Goal: Task Accomplishment & Management: Complete application form

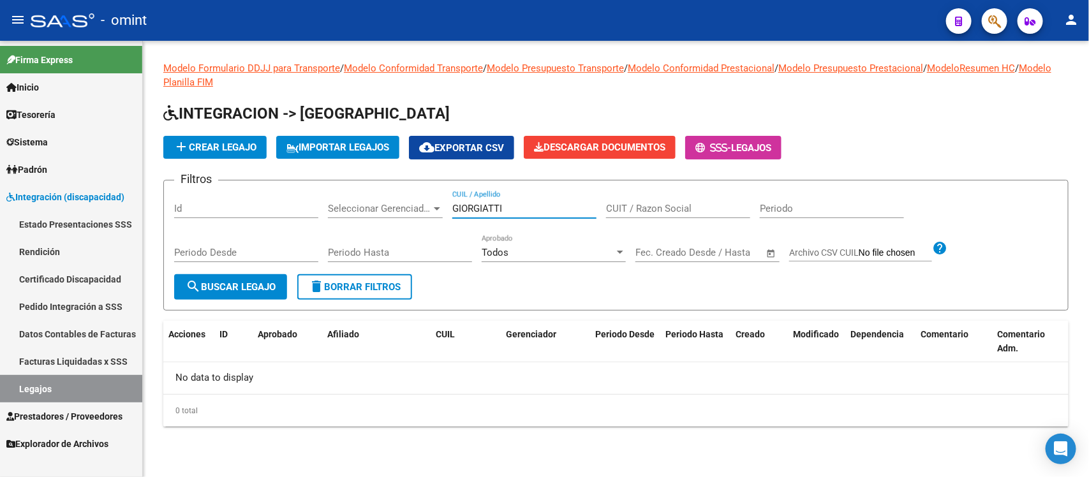
drag, startPoint x: 510, startPoint y: 205, endPoint x: 358, endPoint y: 189, distance: 152.7
click at [358, 189] on form "Filtros Id Seleccionar Gerenciador Seleccionar Gerenciador GIORGIATTI CUIL / Ap…" at bounding box center [615, 245] width 905 height 131
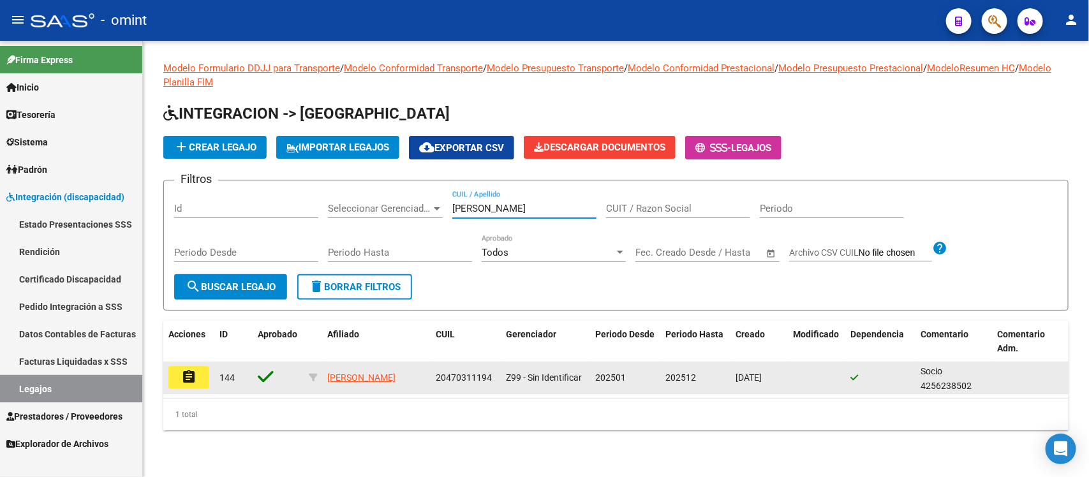
type input "[PERSON_NAME]"
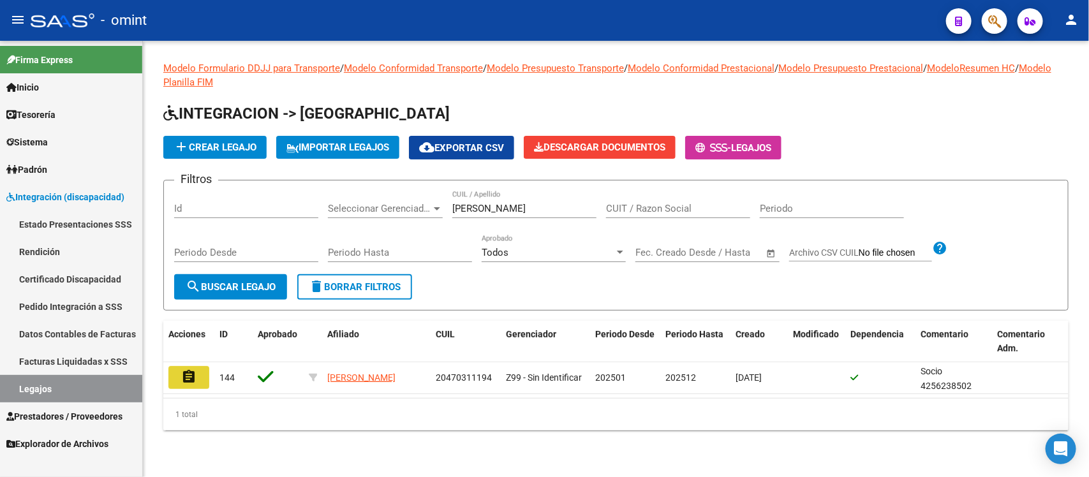
click at [196, 378] on mat-icon "assignment" at bounding box center [188, 376] width 15 height 15
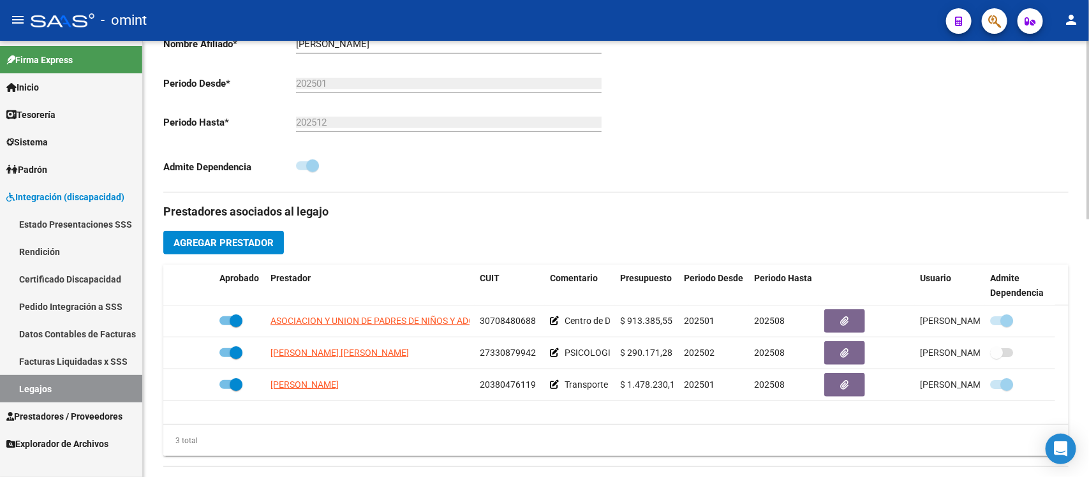
scroll to position [319, 0]
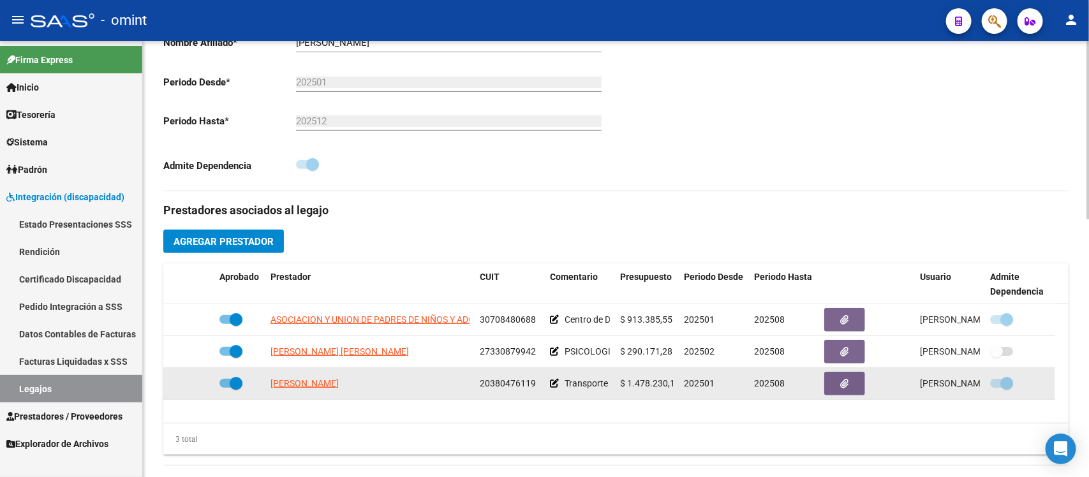
click at [227, 387] on label at bounding box center [230, 383] width 23 height 15
click at [226, 388] on input "checkbox" at bounding box center [225, 388] width 1 height 1
checkbox input "false"
click at [193, 383] on icon at bounding box center [195, 383] width 9 height 9
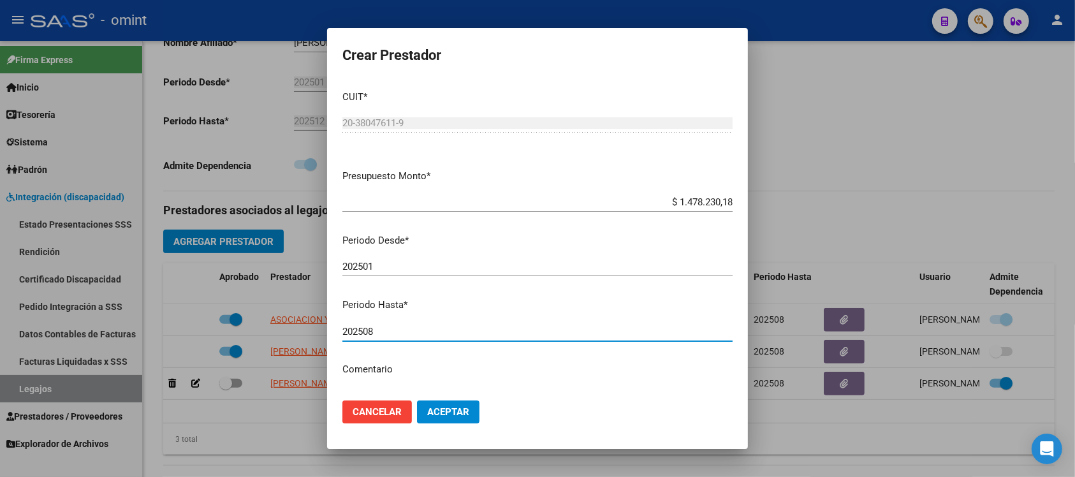
click at [390, 332] on input "202508" at bounding box center [538, 331] width 390 height 11
type input "202512"
click at [417, 401] on button "Aceptar" at bounding box center [448, 412] width 63 height 23
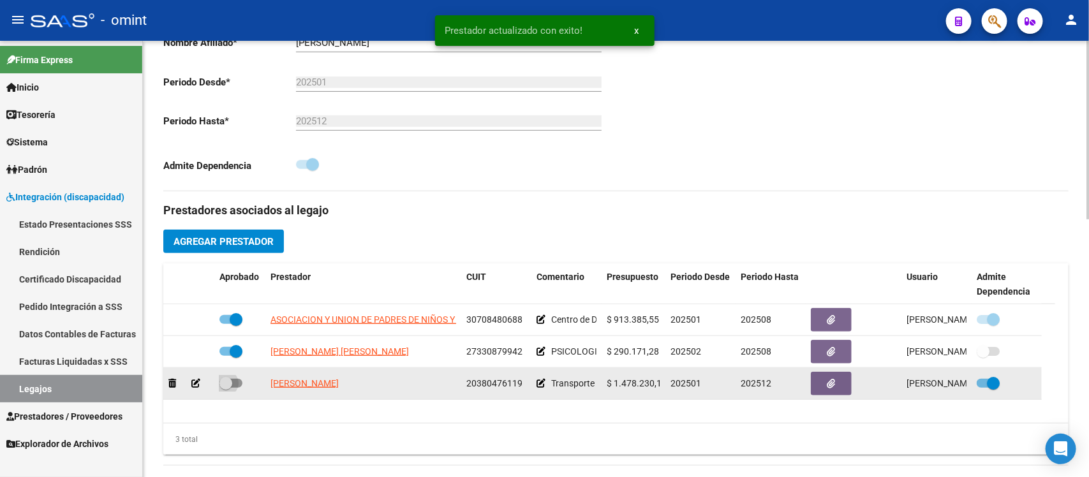
click at [226, 385] on span at bounding box center [225, 383] width 13 height 13
click at [226, 388] on input "checkbox" at bounding box center [225, 388] width 1 height 1
checkbox input "true"
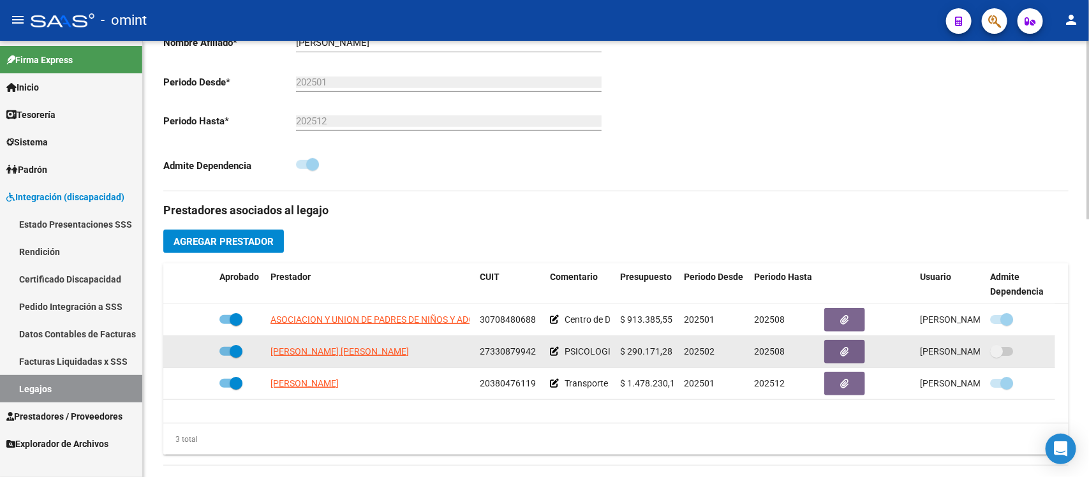
scroll to position [0, 0]
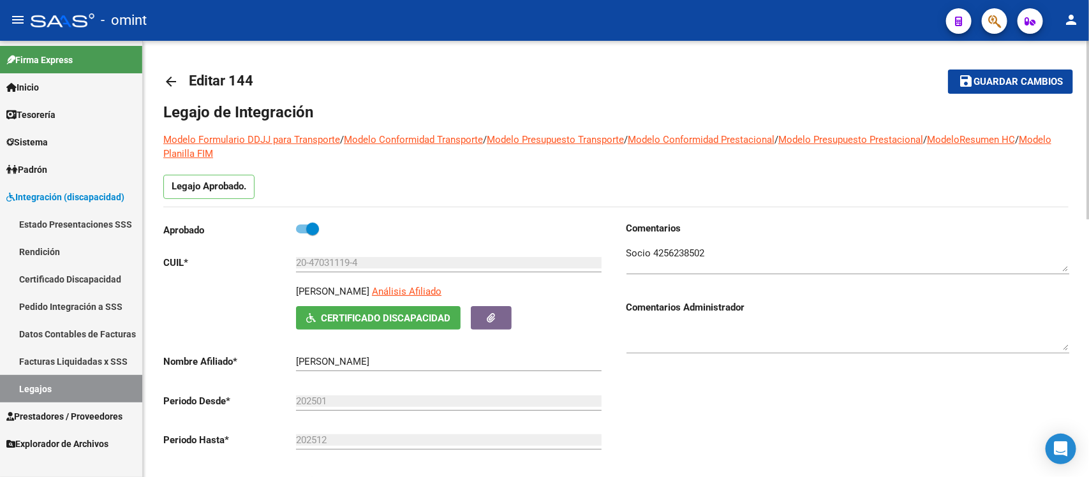
click at [169, 78] on mat-icon "arrow_back" at bounding box center [170, 81] width 15 height 15
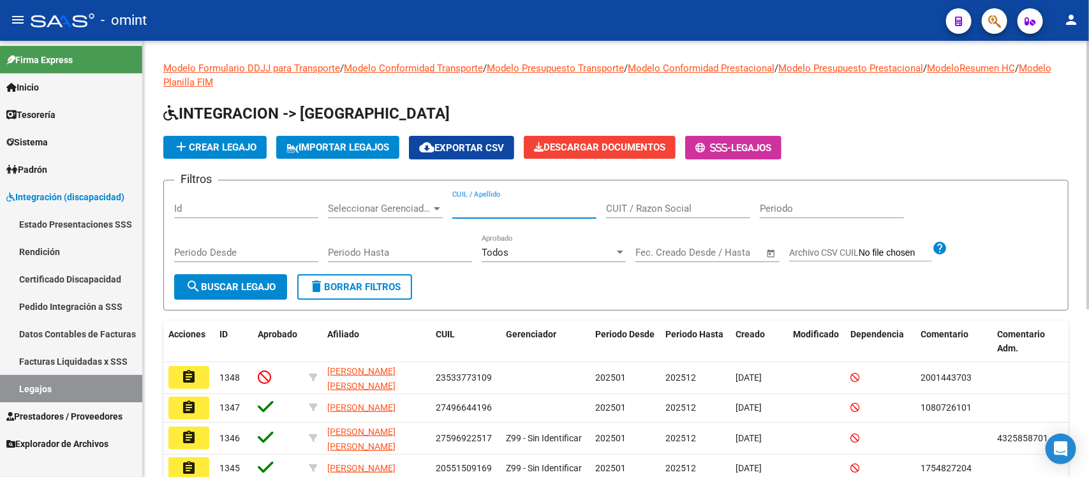
click at [536, 205] on input "CUIL / Apellido" at bounding box center [524, 208] width 144 height 11
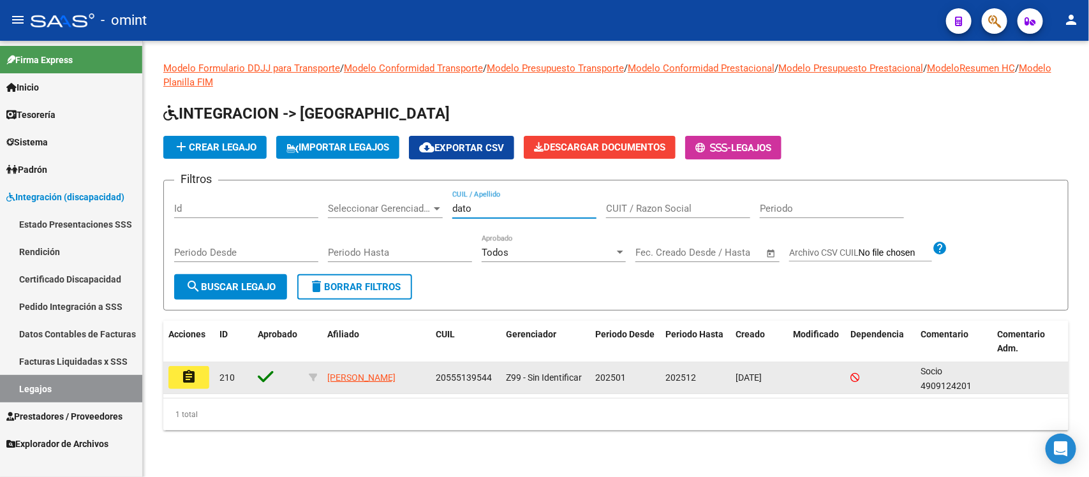
type input "dato"
click at [183, 373] on mat-icon "assignment" at bounding box center [188, 376] width 15 height 15
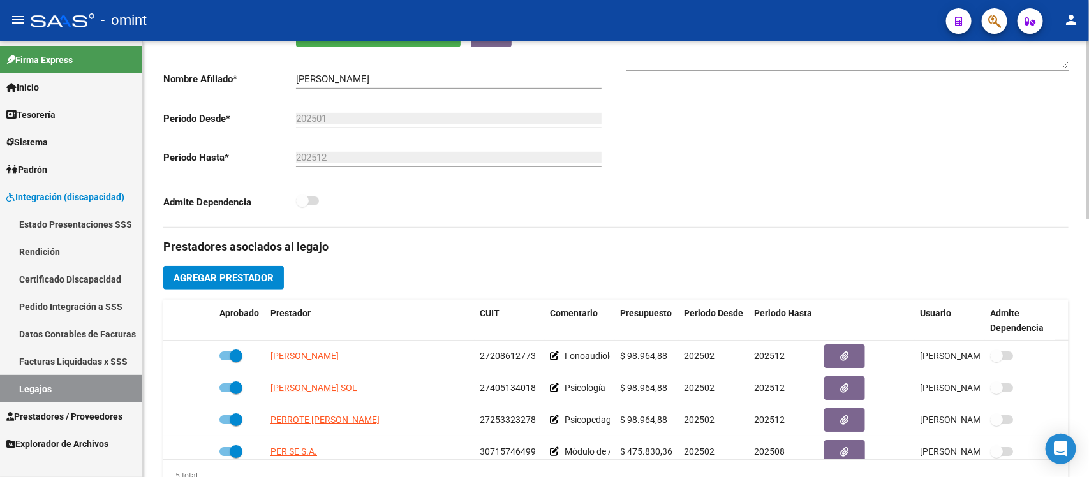
scroll to position [319, 0]
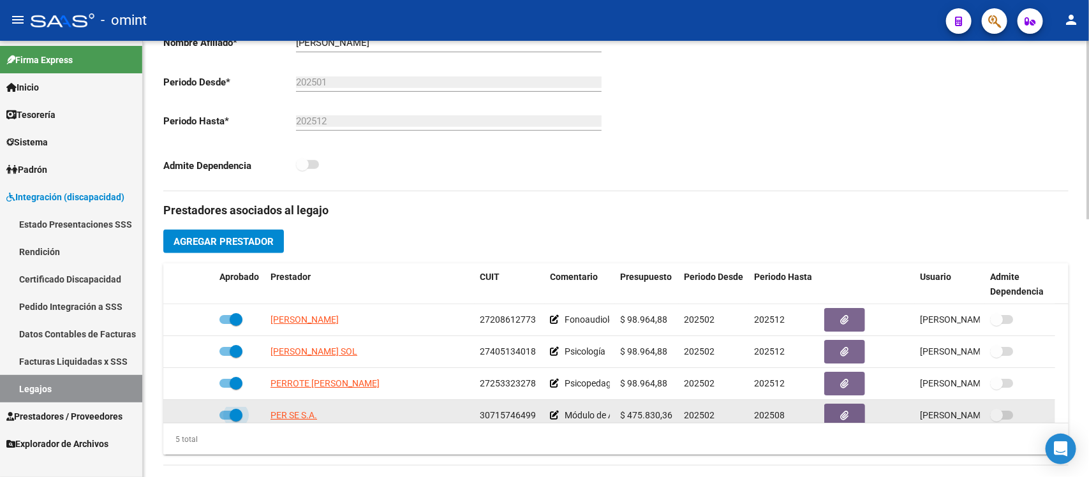
click at [237, 415] on span at bounding box center [236, 415] width 13 height 13
click at [226, 420] on input "checkbox" at bounding box center [225, 420] width 1 height 1
checkbox input "false"
click at [193, 415] on icon at bounding box center [195, 415] width 9 height 9
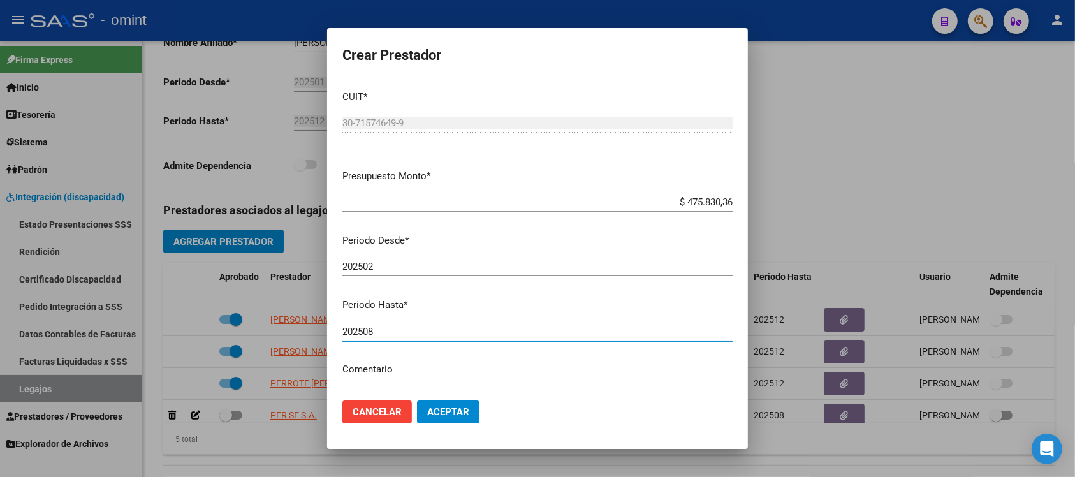
click at [437, 327] on input "202508" at bounding box center [538, 331] width 390 height 11
type input "202512"
click at [417, 401] on button "Aceptar" at bounding box center [448, 412] width 63 height 23
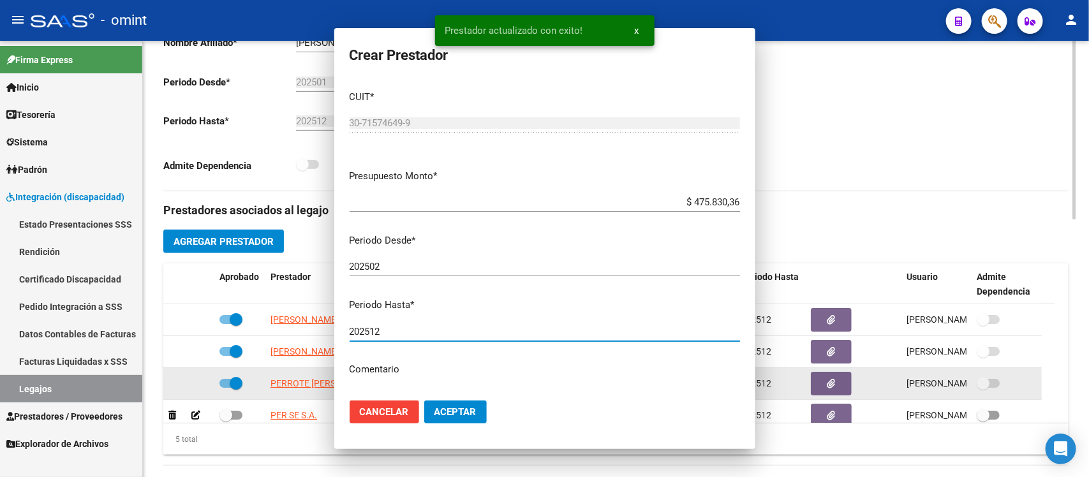
scroll to position [21, 0]
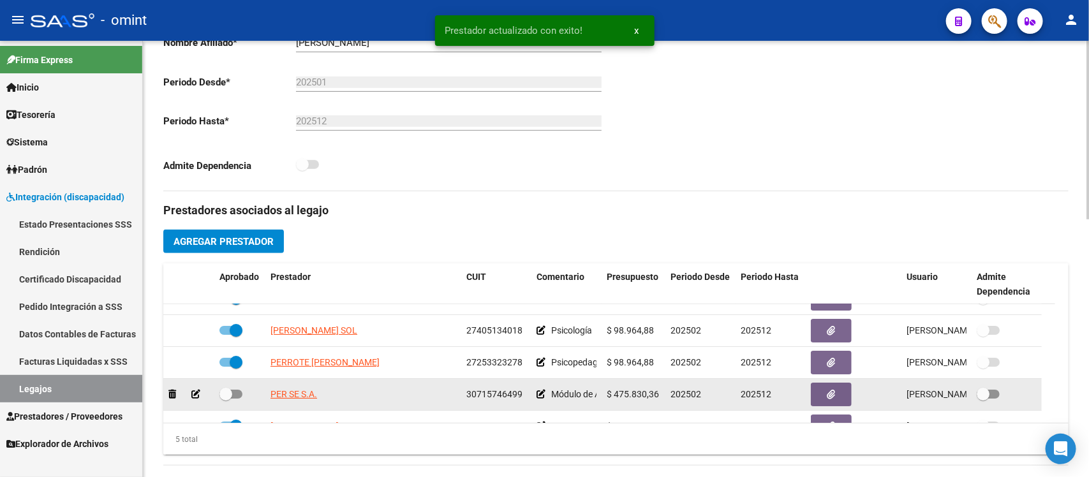
click at [228, 391] on span at bounding box center [225, 394] width 13 height 13
click at [226, 399] on input "checkbox" at bounding box center [225, 399] width 1 height 1
checkbox input "true"
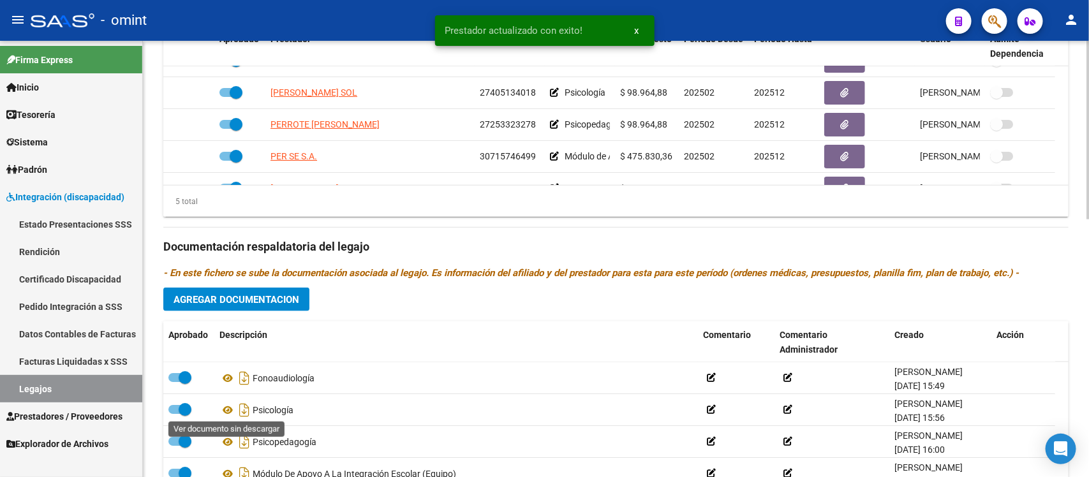
scroll to position [558, 0]
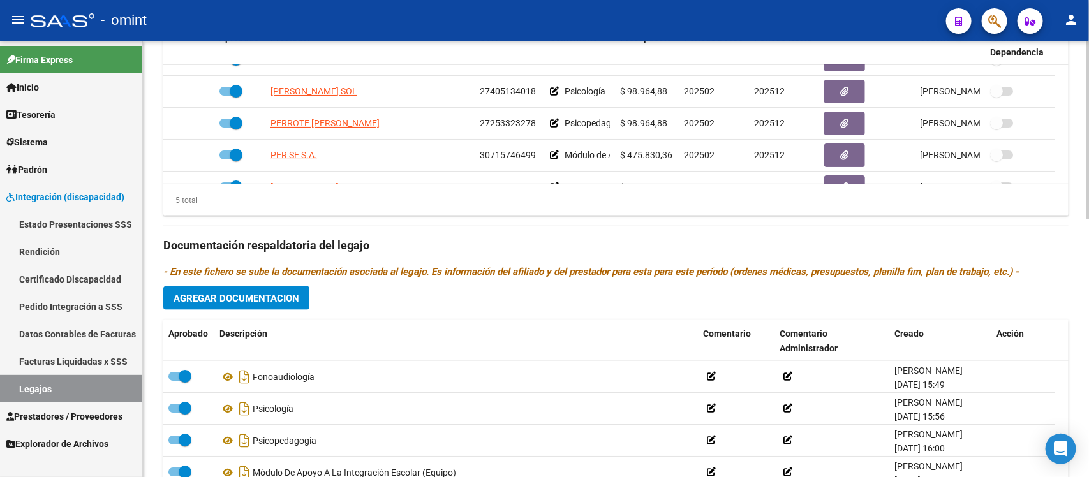
click at [253, 295] on span "Agregar Documentacion" at bounding box center [237, 298] width 126 height 11
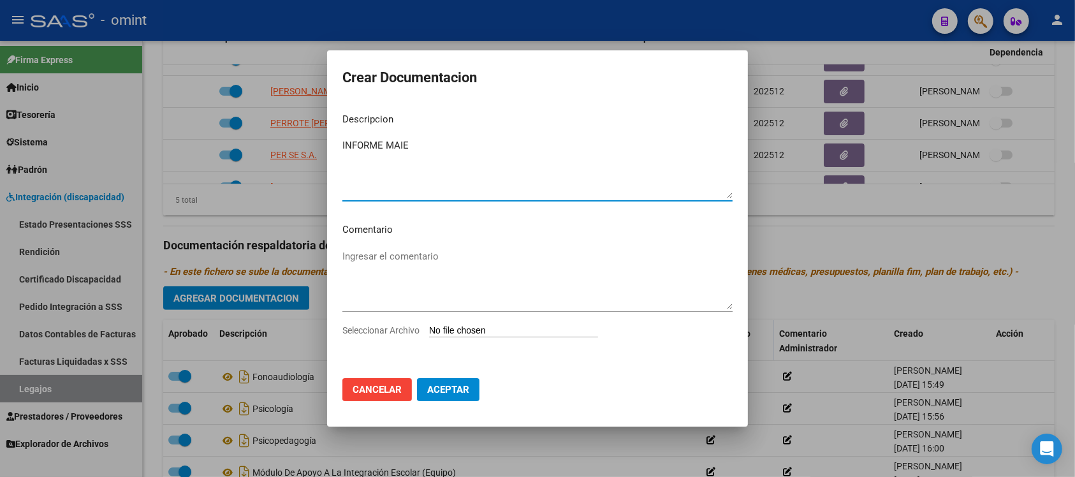
type textarea "INFORME MAIE"
click at [512, 339] on div "Seleccionar Archivo" at bounding box center [538, 335] width 390 height 24
click at [514, 327] on input "Seleccionar Archivo" at bounding box center [513, 331] width 169 height 12
type input "C:\fakepath\INFORME.pdf"
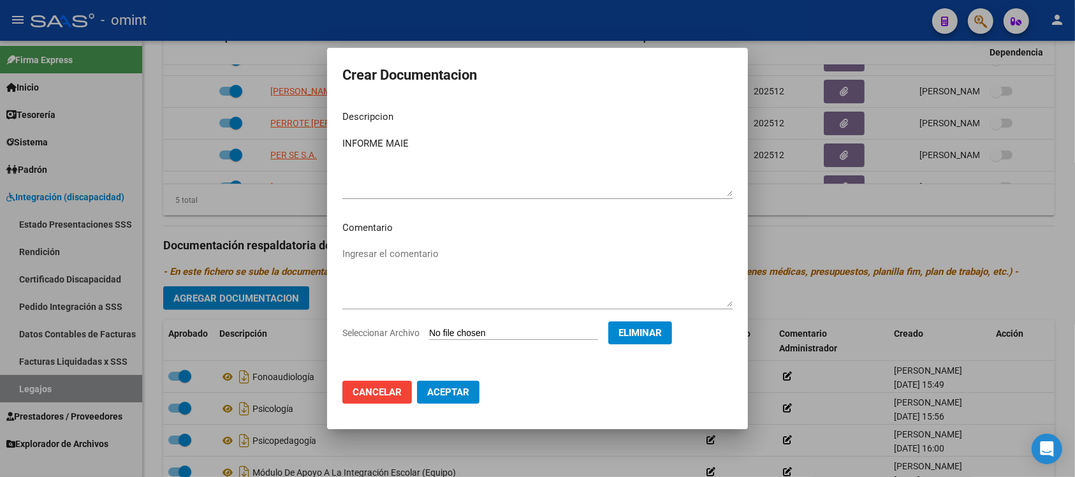
click at [448, 395] on span "Aceptar" at bounding box center [448, 392] width 42 height 11
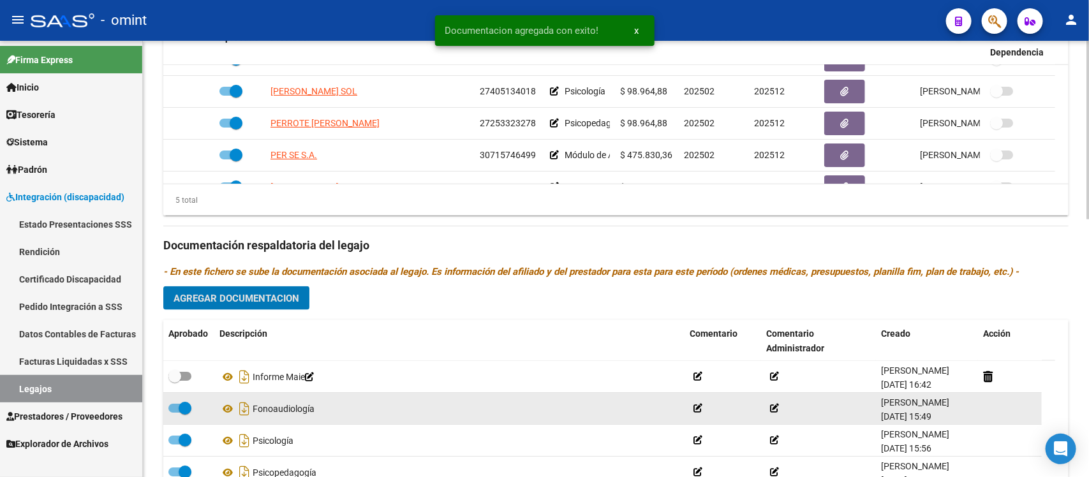
drag, startPoint x: 181, startPoint y: 377, endPoint x: 238, endPoint y: 397, distance: 60.7
click at [181, 378] on span at bounding box center [179, 376] width 23 height 9
click at [175, 381] on input "checkbox" at bounding box center [174, 381] width 1 height 1
checkbox input "true"
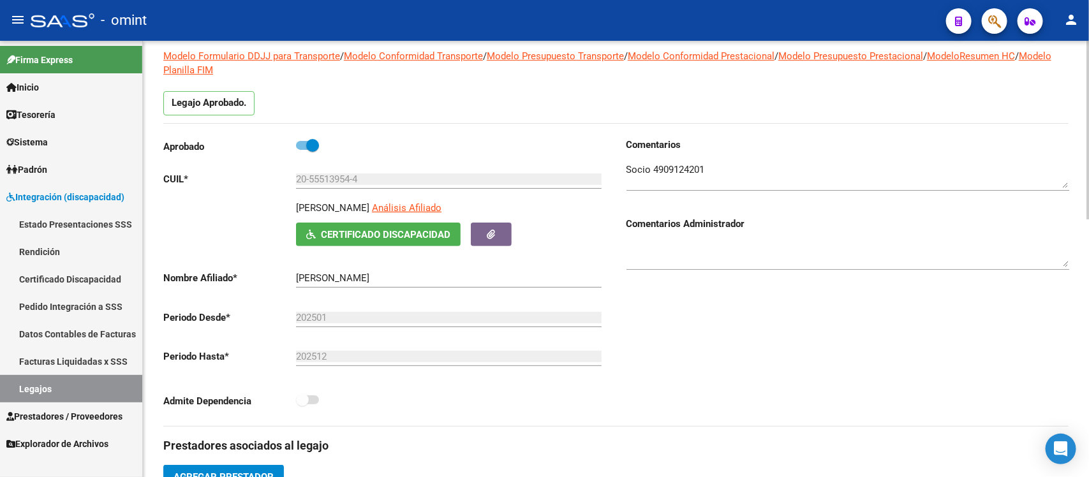
scroll to position [0, 0]
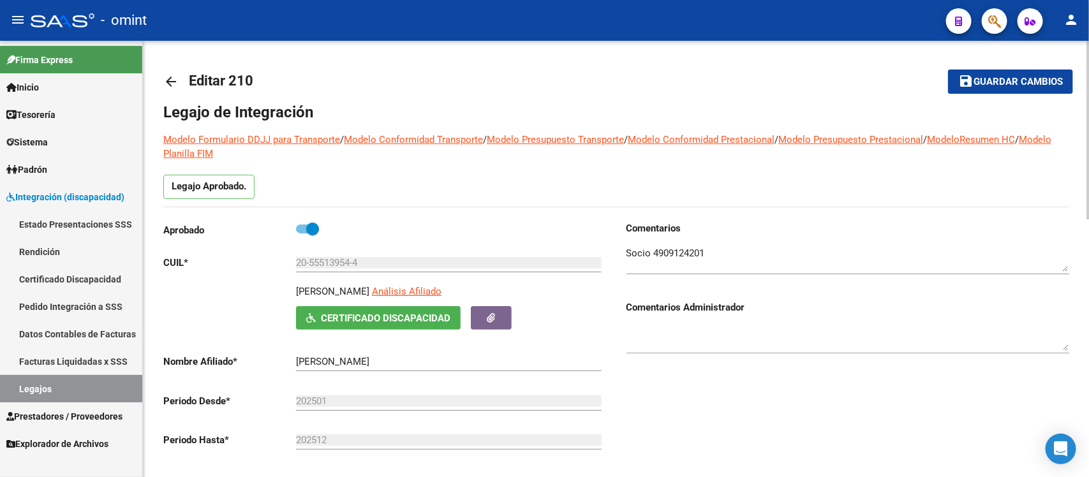
click at [168, 77] on mat-icon "arrow_back" at bounding box center [170, 81] width 15 height 15
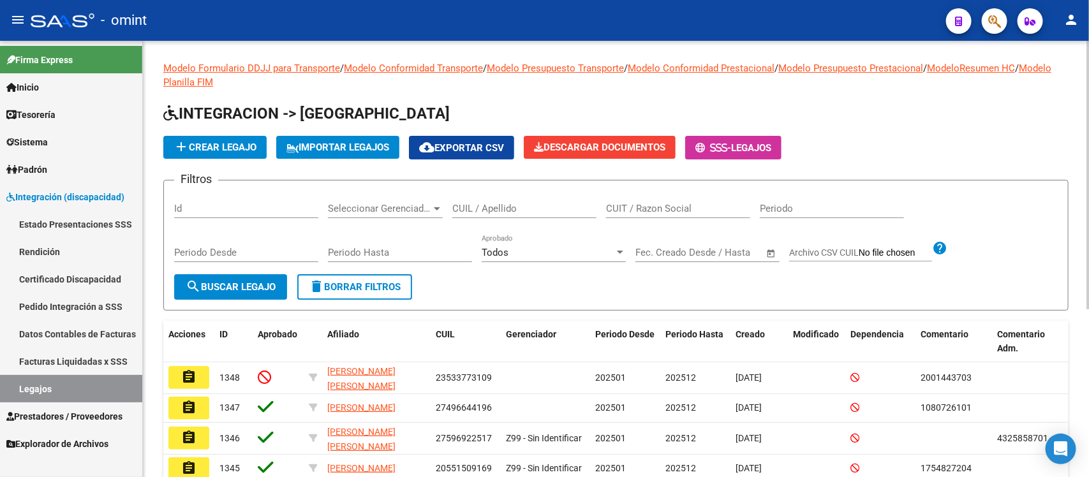
click at [533, 209] on input "CUIL / Apellido" at bounding box center [524, 208] width 144 height 11
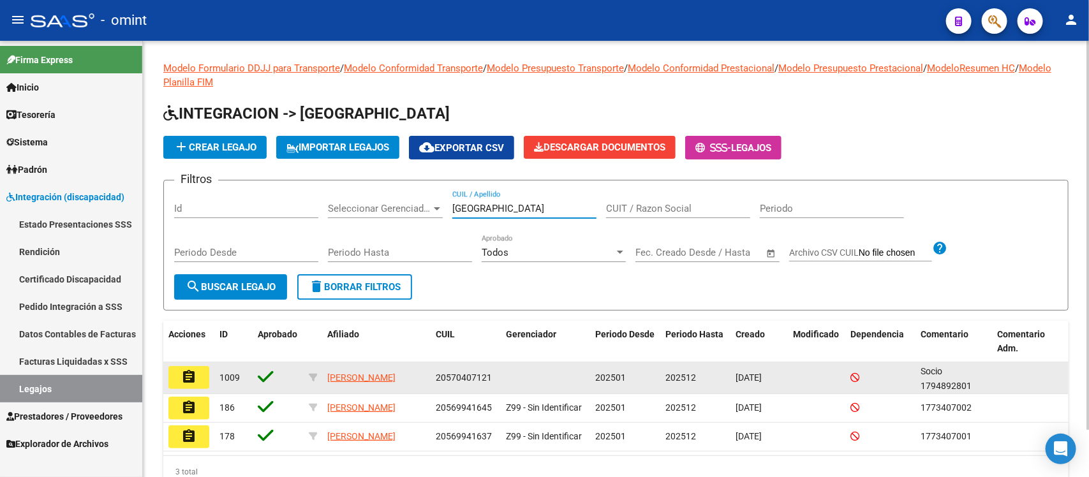
scroll to position [53, 0]
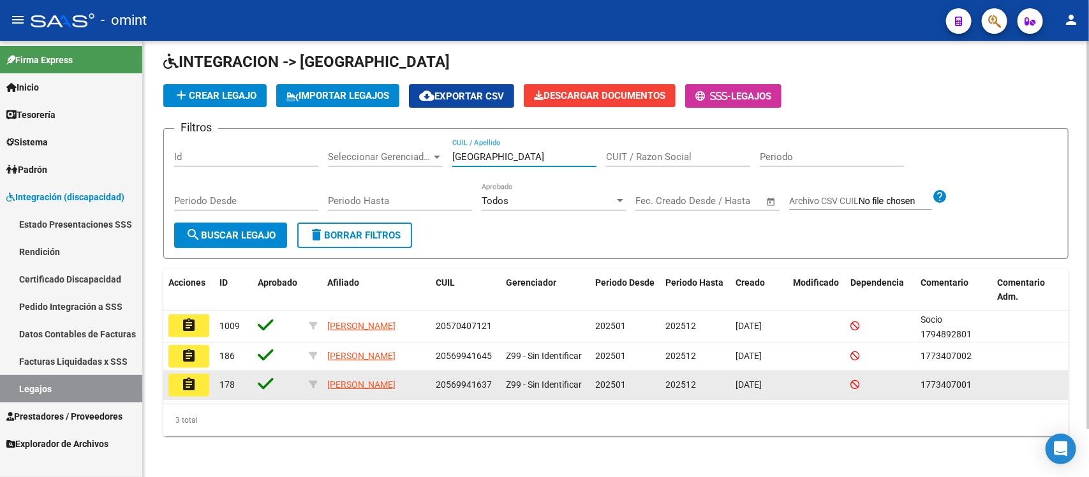
type input "[GEOGRAPHIC_DATA]"
click at [195, 383] on mat-icon "assignment" at bounding box center [188, 384] width 15 height 15
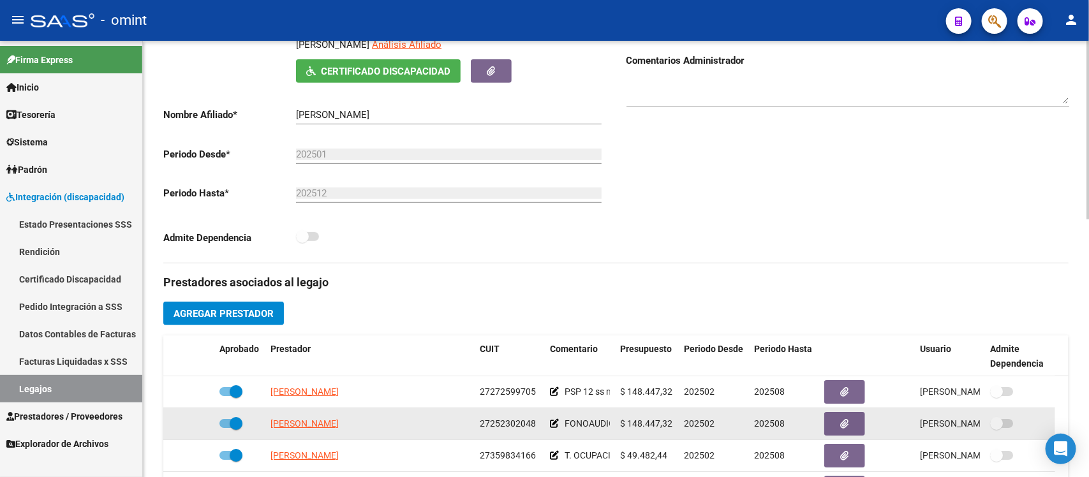
scroll to position [319, 0]
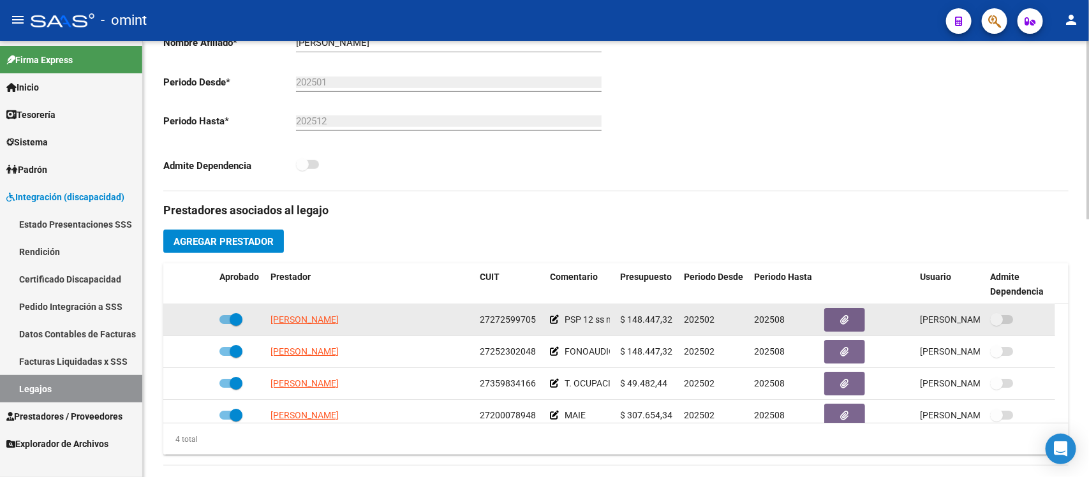
click at [235, 313] on span at bounding box center [236, 319] width 13 height 13
click at [226, 324] on input "checkbox" at bounding box center [225, 324] width 1 height 1
checkbox input "false"
click at [196, 319] on icon at bounding box center [195, 319] width 9 height 9
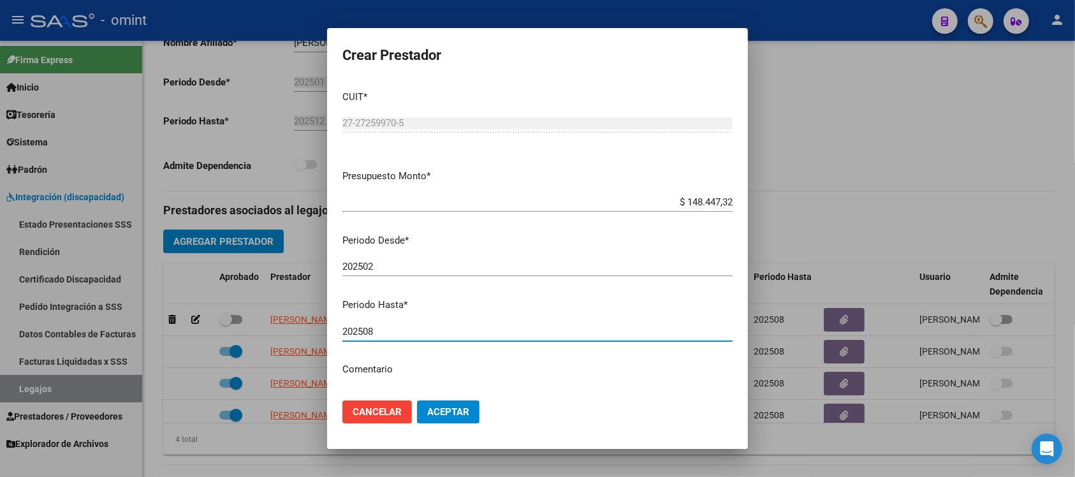
click at [394, 333] on input "202508" at bounding box center [538, 331] width 390 height 11
type input "202512"
click at [417, 401] on button "Aceptar" at bounding box center [448, 412] width 63 height 23
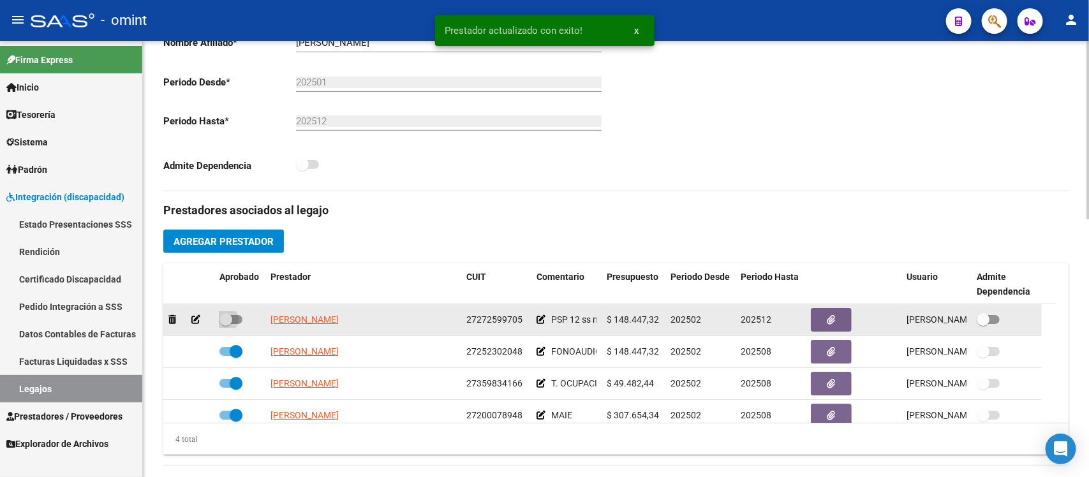
click at [228, 316] on span at bounding box center [225, 319] width 13 height 13
click at [226, 324] on input "checkbox" at bounding box center [225, 324] width 1 height 1
checkbox input "true"
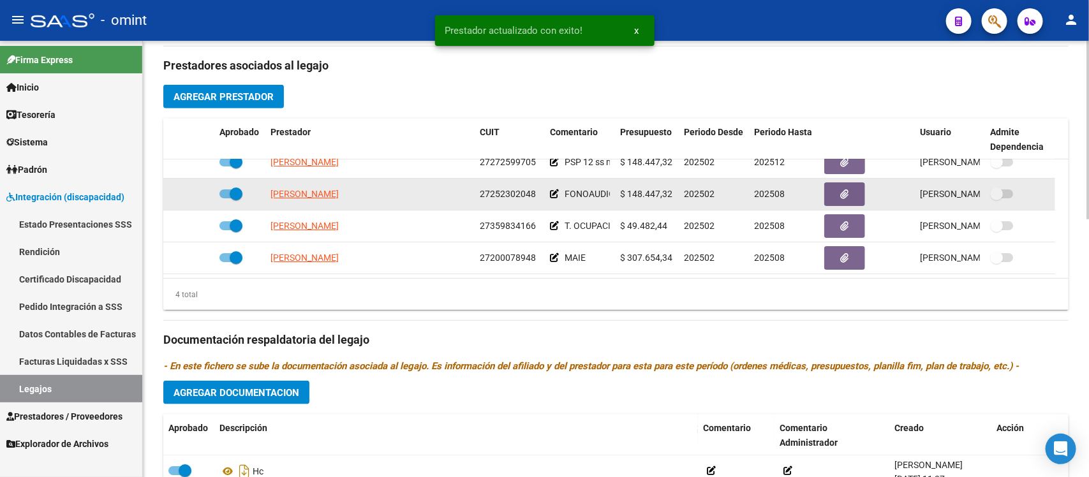
scroll to position [478, 0]
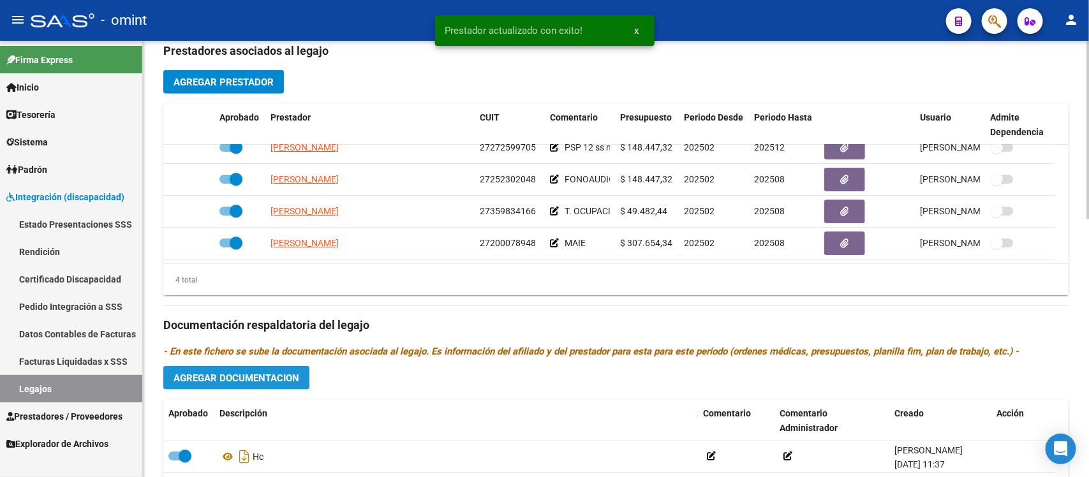
click at [292, 367] on button "Agregar Documentacion" at bounding box center [236, 378] width 146 height 24
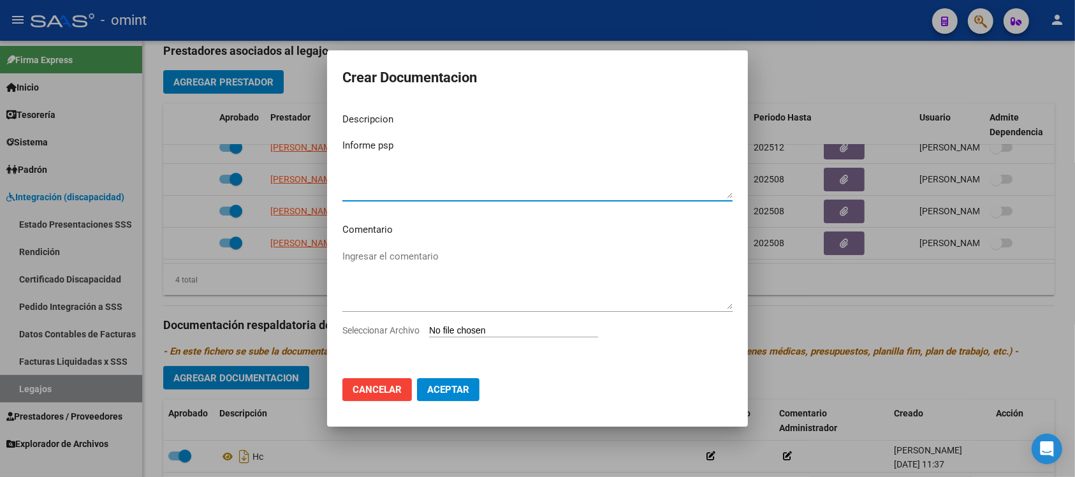
type textarea "Informe psp"
click at [524, 329] on input "Seleccionar Archivo" at bounding box center [513, 331] width 169 height 12
type input "C:\fakepath\1773407001_25082906070_form048 PSP.pdf"
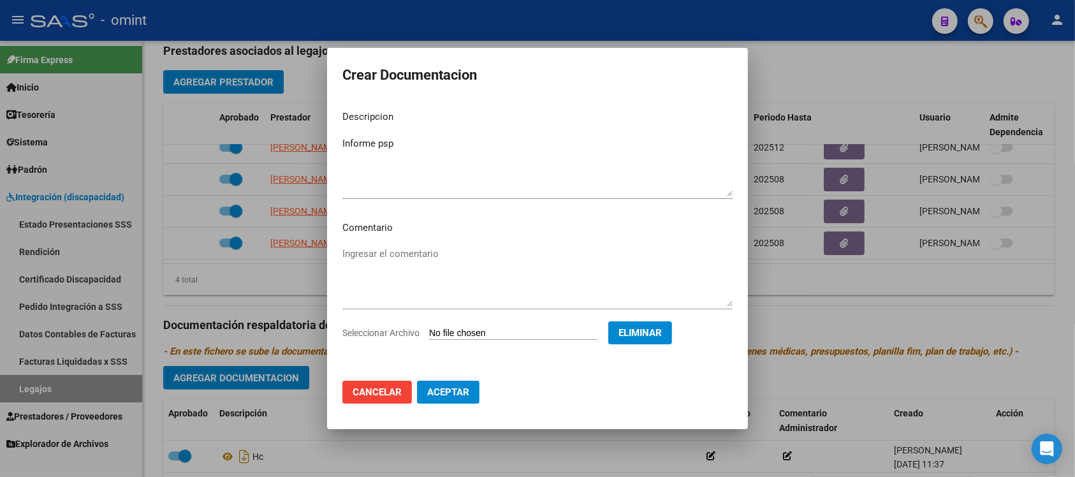
click at [456, 390] on span "Aceptar" at bounding box center [448, 392] width 42 height 11
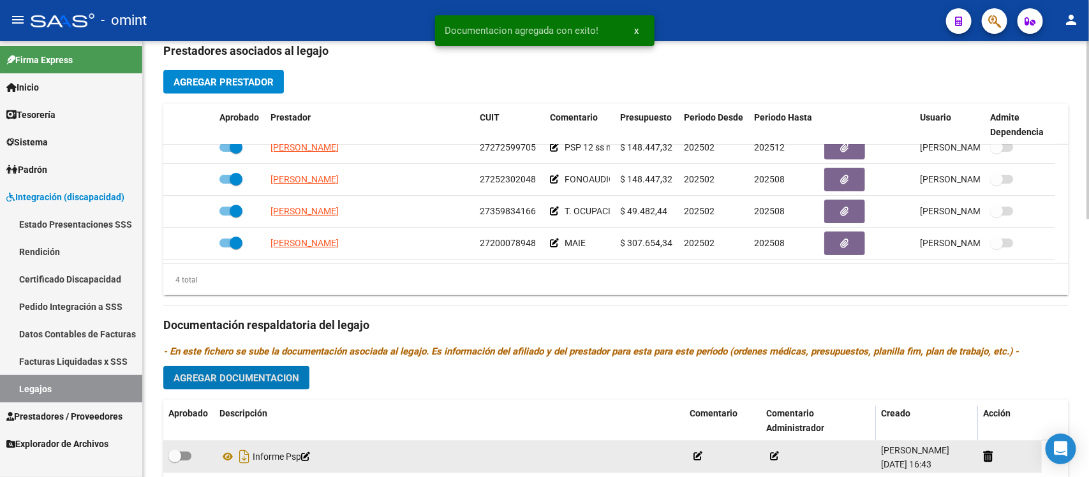
click at [177, 457] on span at bounding box center [174, 456] width 13 height 13
click at [175, 461] on input "checkbox" at bounding box center [174, 461] width 1 height 1
checkbox input "true"
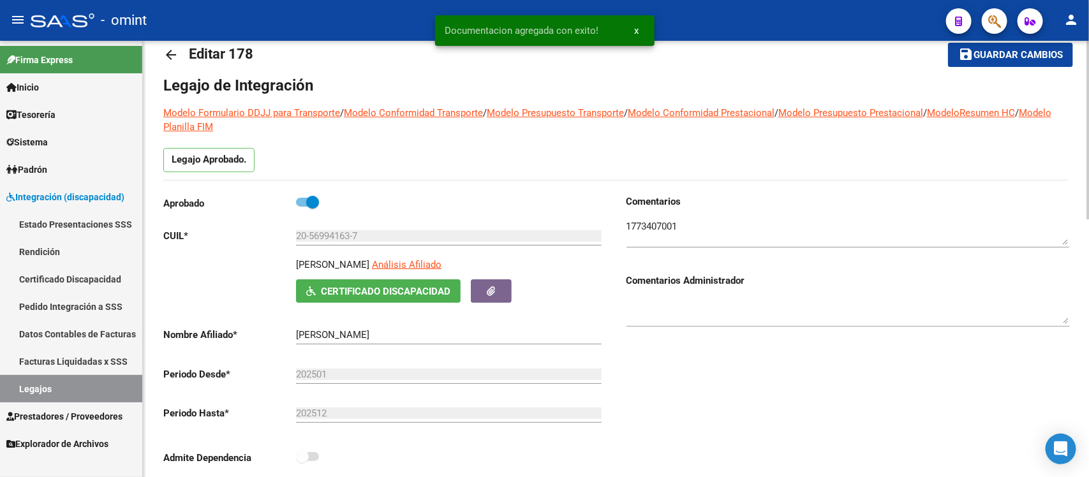
scroll to position [0, 0]
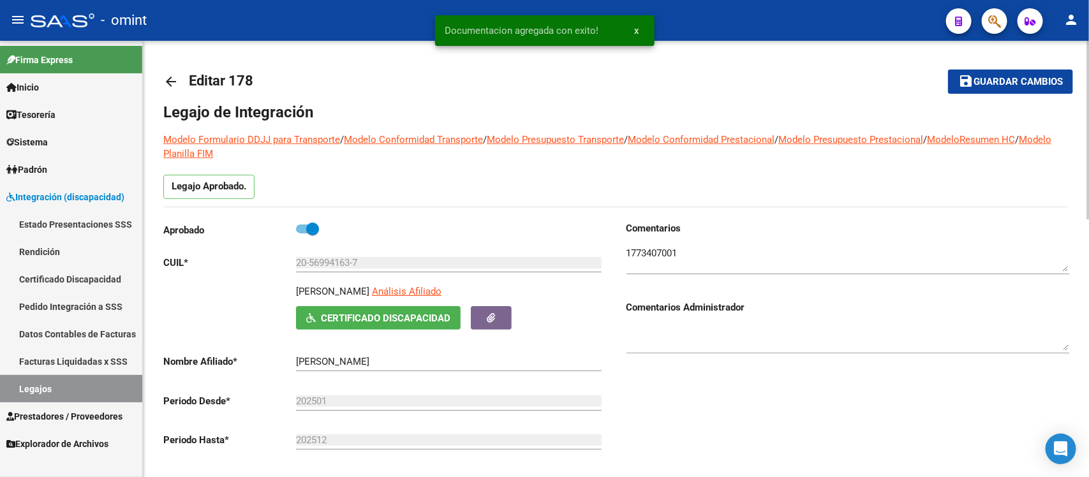
click at [168, 80] on mat-icon "arrow_back" at bounding box center [170, 81] width 15 height 15
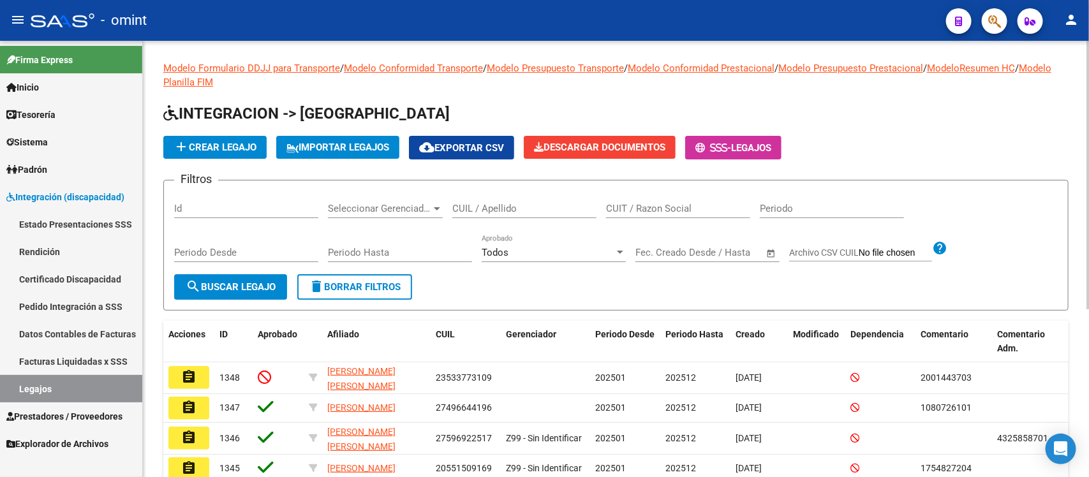
click at [489, 205] on input "CUIL / Apellido" at bounding box center [524, 208] width 144 height 11
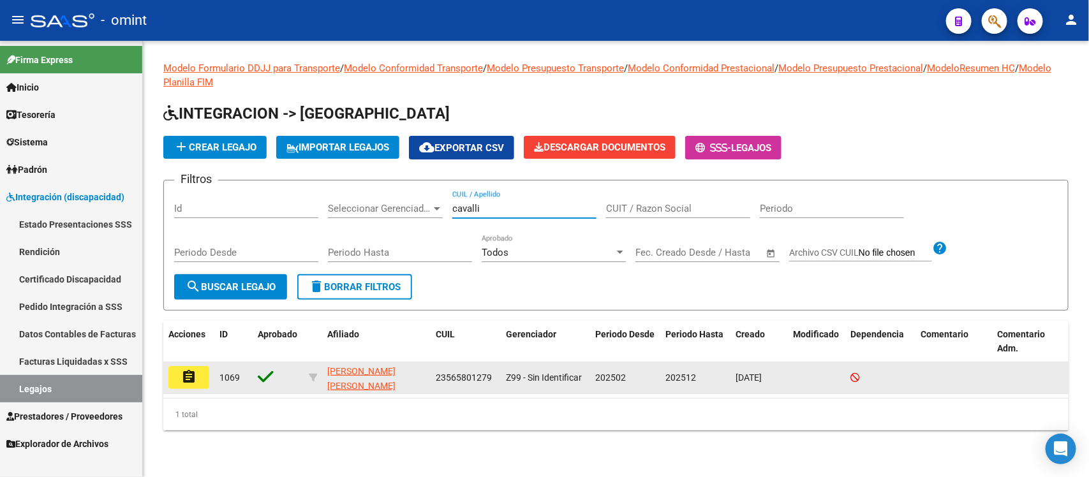
type input "cavalli"
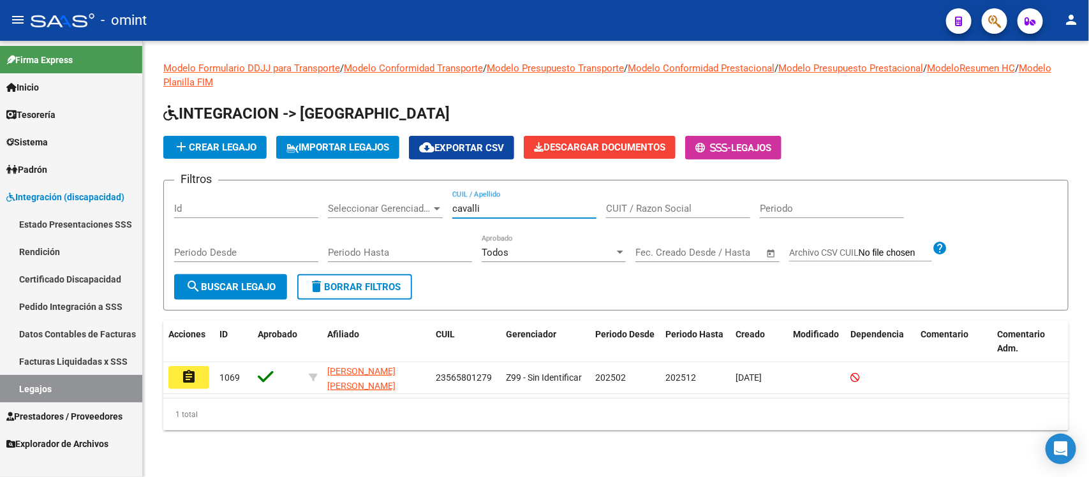
click at [182, 383] on button "assignment" at bounding box center [188, 377] width 41 height 23
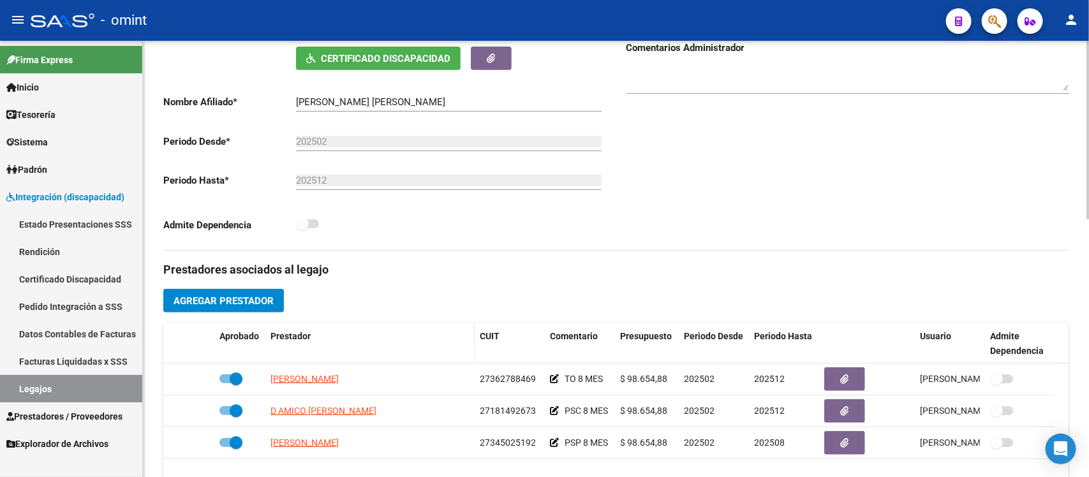
scroll to position [319, 0]
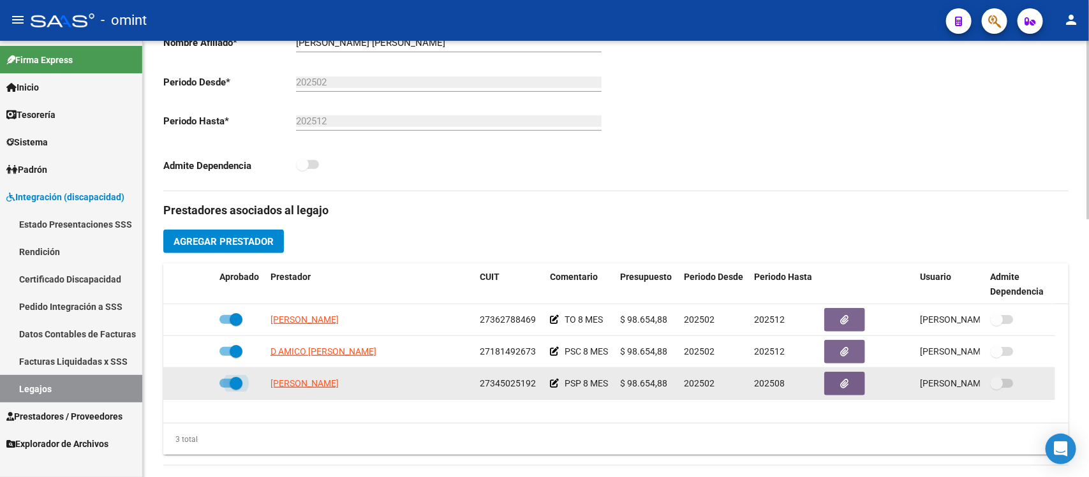
click at [240, 378] on span at bounding box center [236, 383] width 13 height 13
click at [226, 388] on input "checkbox" at bounding box center [225, 388] width 1 height 1
checkbox input "false"
click at [195, 383] on icon at bounding box center [195, 383] width 9 height 9
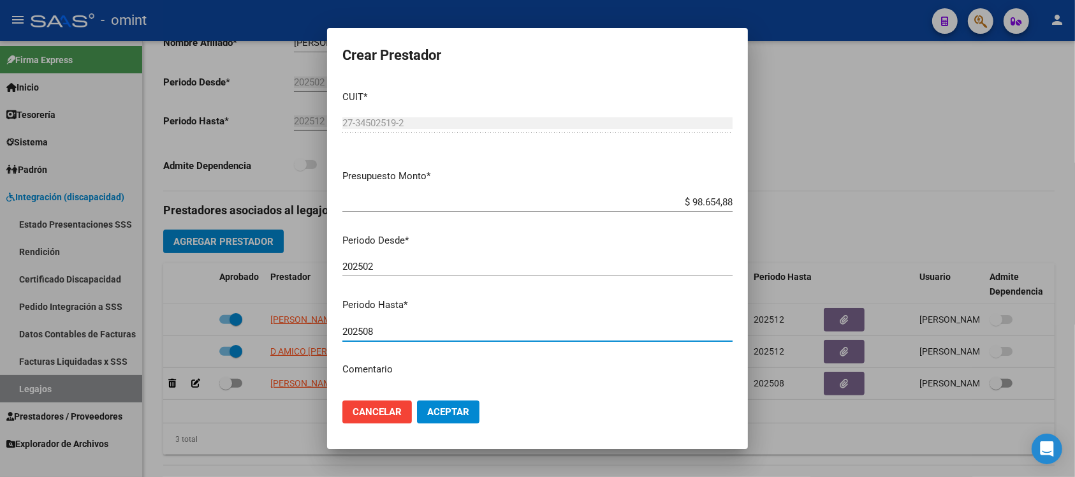
click at [415, 332] on input "202508" at bounding box center [538, 331] width 390 height 11
type input "202512"
click at [417, 401] on button "Aceptar" at bounding box center [448, 412] width 63 height 23
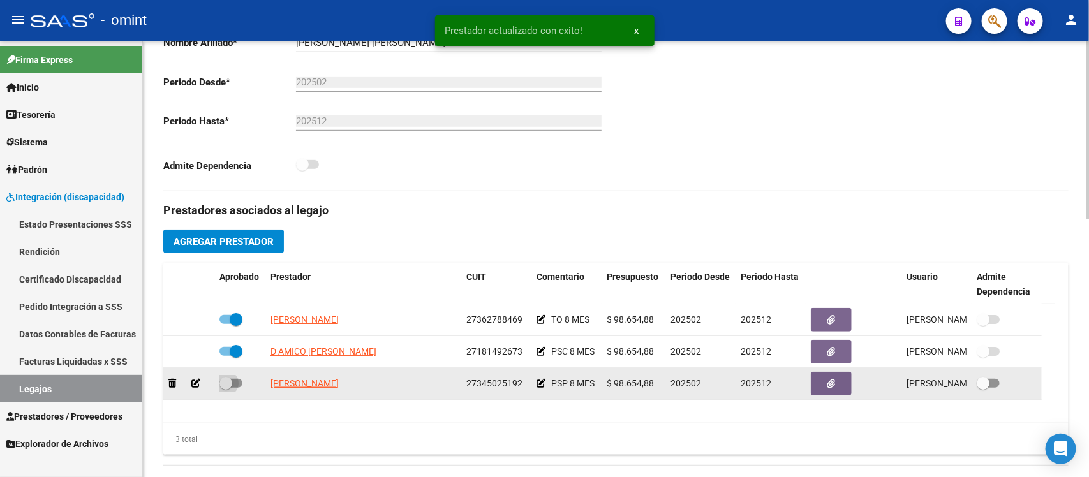
click at [230, 381] on span at bounding box center [225, 383] width 13 height 13
click at [226, 388] on input "checkbox" at bounding box center [225, 388] width 1 height 1
checkbox input "true"
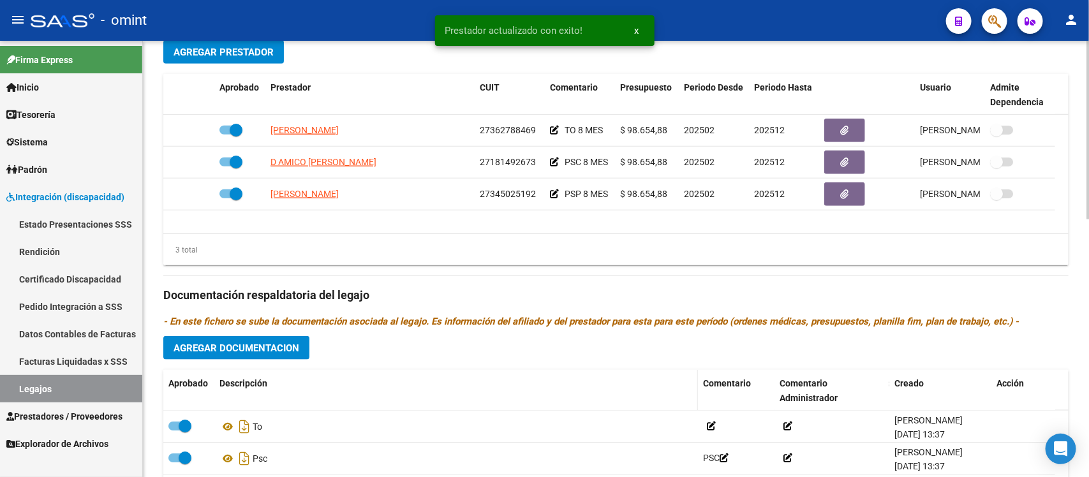
scroll to position [558, 0]
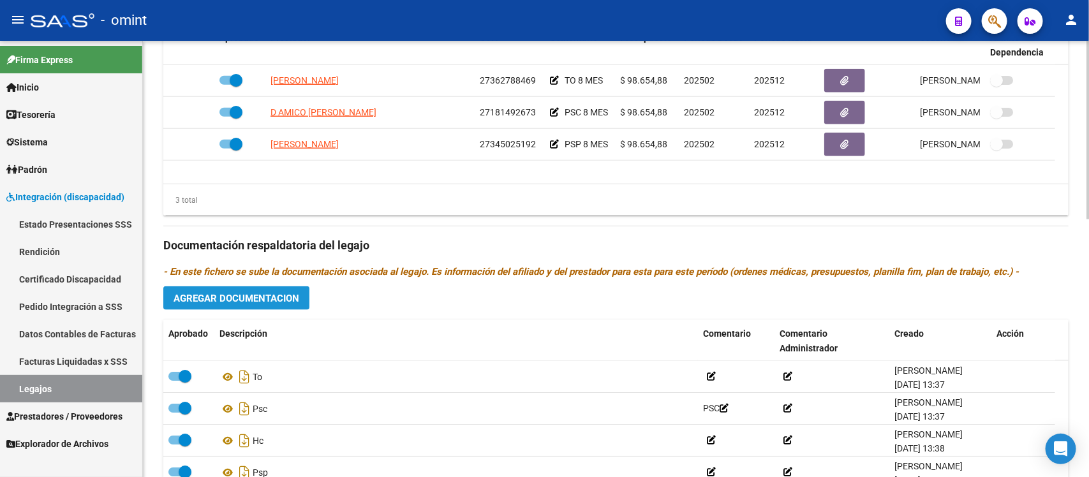
click at [281, 299] on span "Agregar Documentacion" at bounding box center [237, 298] width 126 height 11
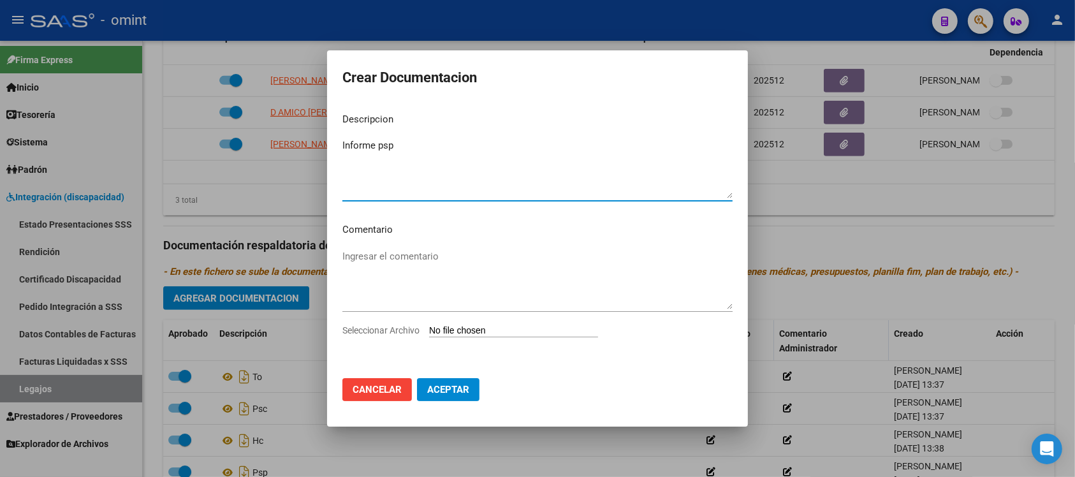
type textarea "Informe psp"
click at [510, 330] on input "Seleccionar Archivo" at bounding box center [513, 331] width 169 height 12
type input "C:\fakepath\1952034501_25082902200_form048.pdf"
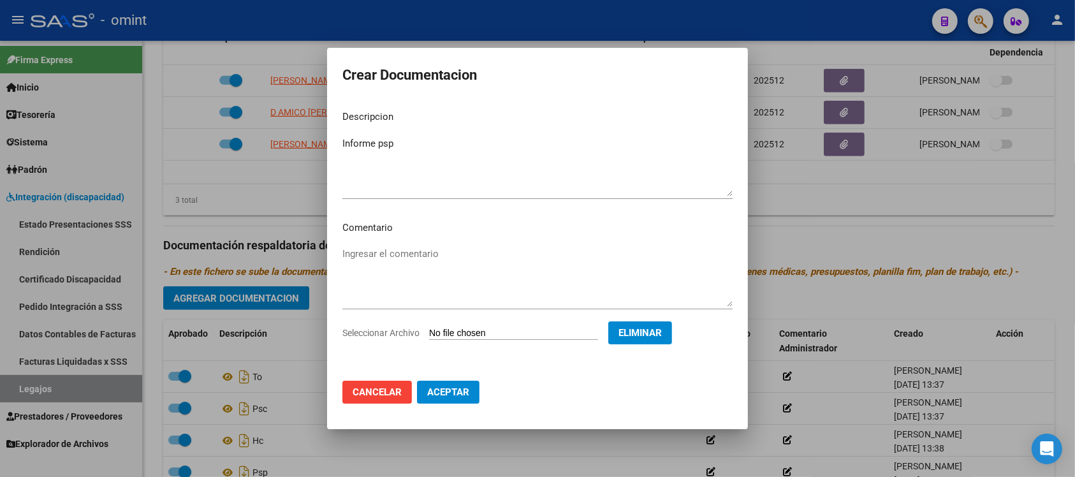
click at [469, 394] on span "Aceptar" at bounding box center [448, 392] width 42 height 11
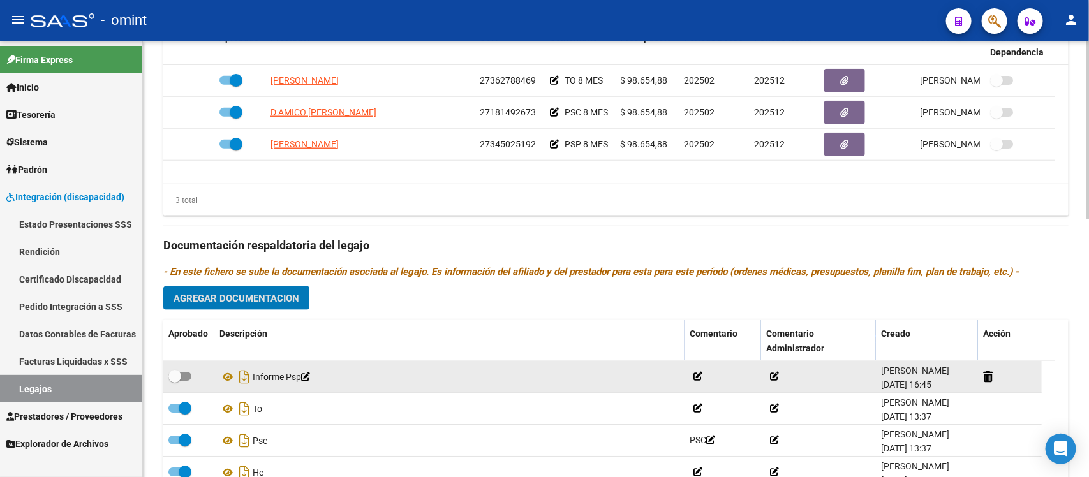
click at [179, 372] on span at bounding box center [174, 376] width 13 height 13
click at [175, 381] on input "checkbox" at bounding box center [174, 381] width 1 height 1
checkbox input "true"
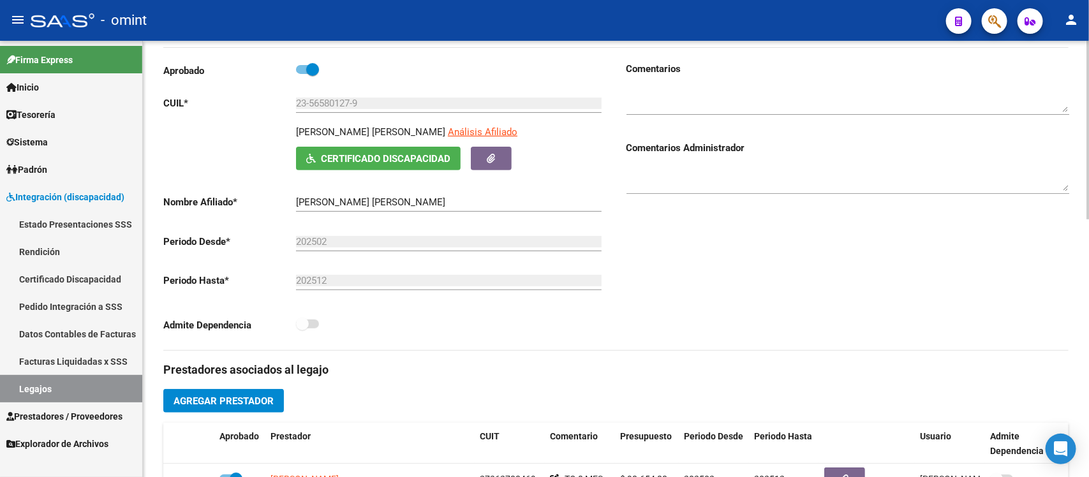
scroll to position [0, 0]
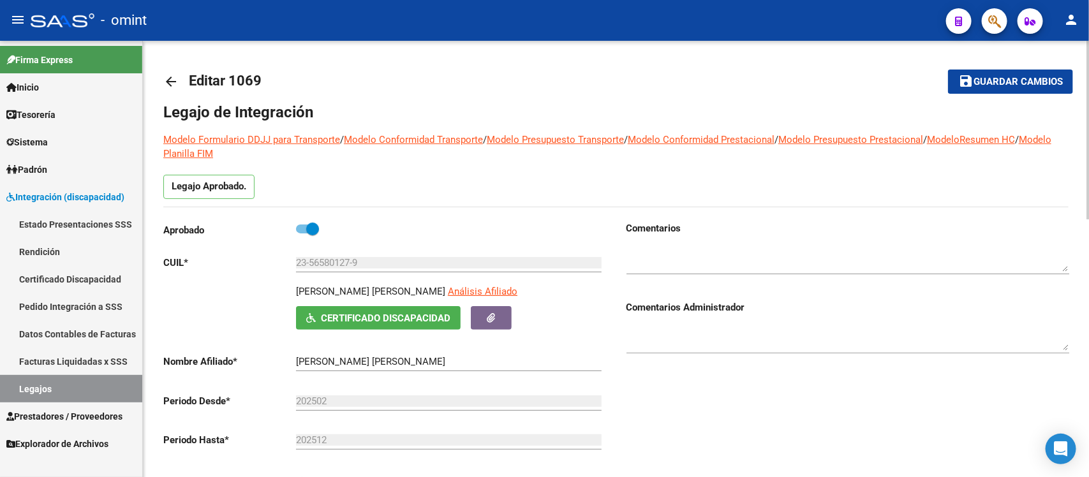
click at [166, 77] on mat-icon "arrow_back" at bounding box center [170, 81] width 15 height 15
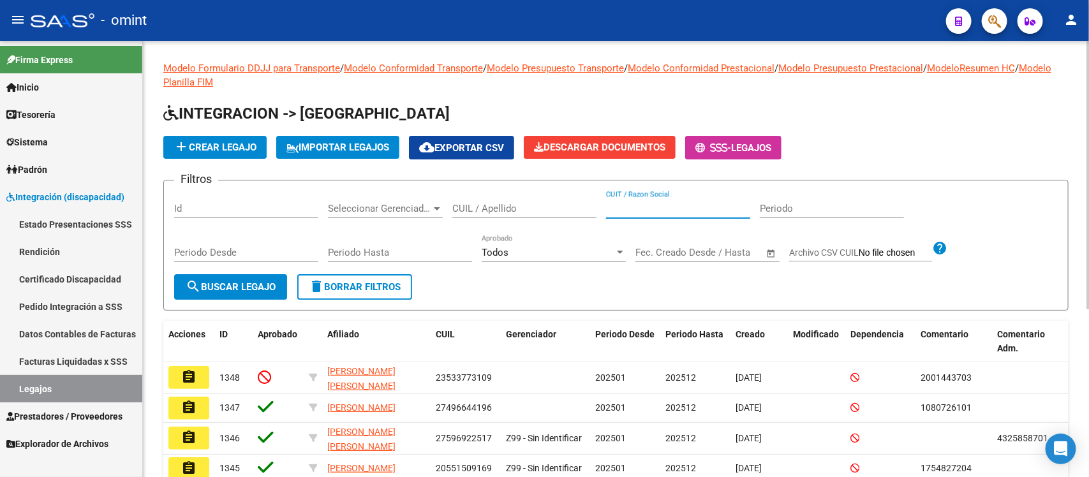
click at [635, 203] on input "CUIT / Razon Social" at bounding box center [678, 208] width 144 height 11
click at [571, 207] on input "CUIL / Apellido" at bounding box center [524, 208] width 144 height 11
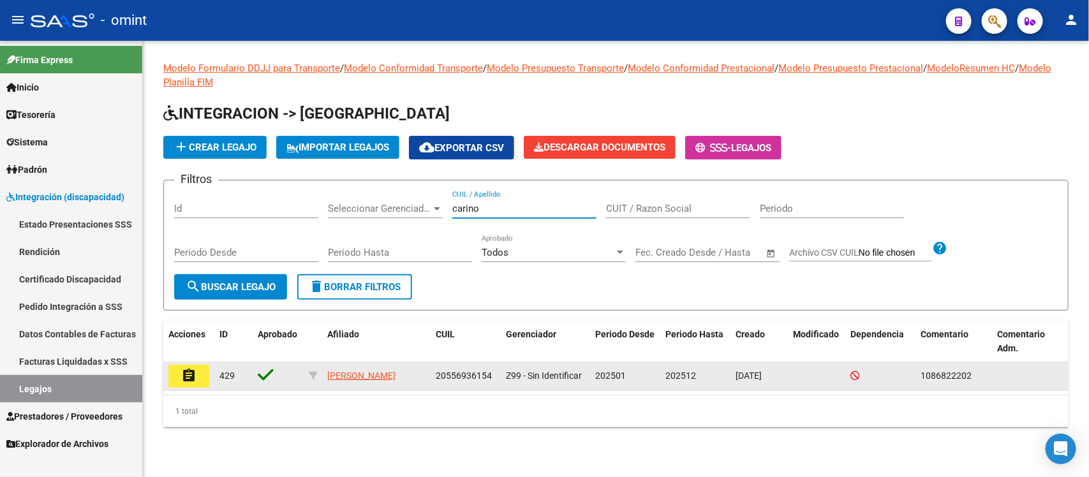
type input "carino"
click at [196, 380] on button "assignment" at bounding box center [188, 376] width 41 height 23
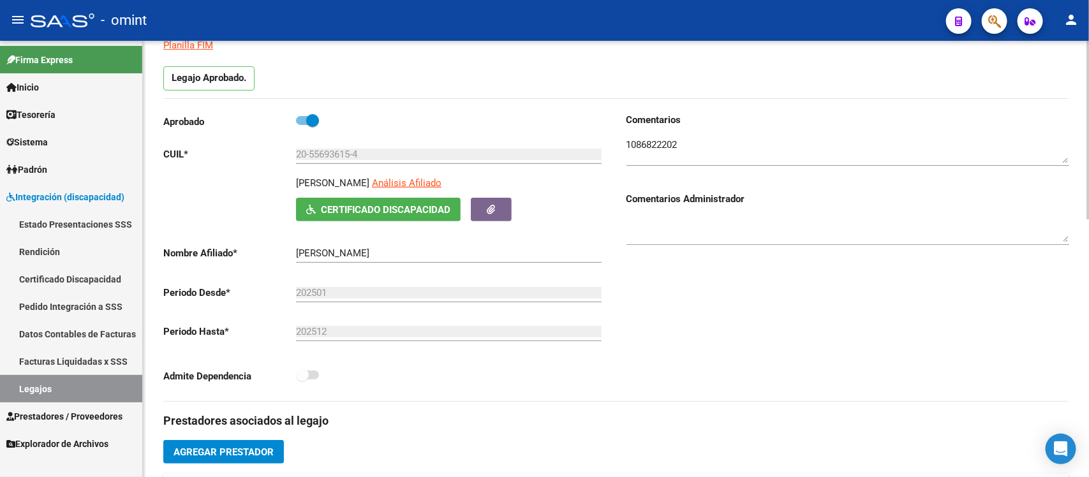
scroll to position [239, 0]
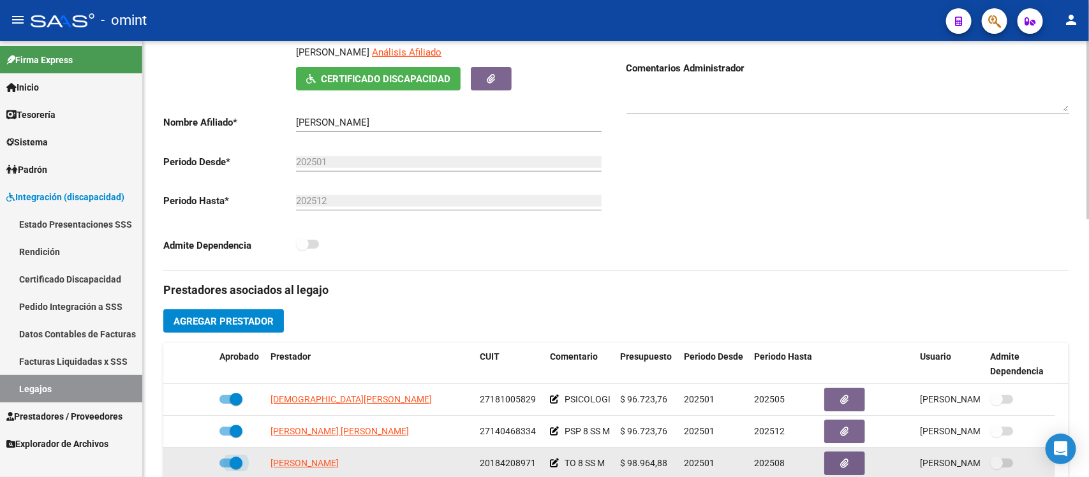
click at [236, 464] on span at bounding box center [236, 463] width 13 height 13
click at [226, 468] on input "checkbox" at bounding box center [225, 468] width 1 height 1
checkbox input "false"
click at [199, 464] on icon at bounding box center [195, 463] width 9 height 9
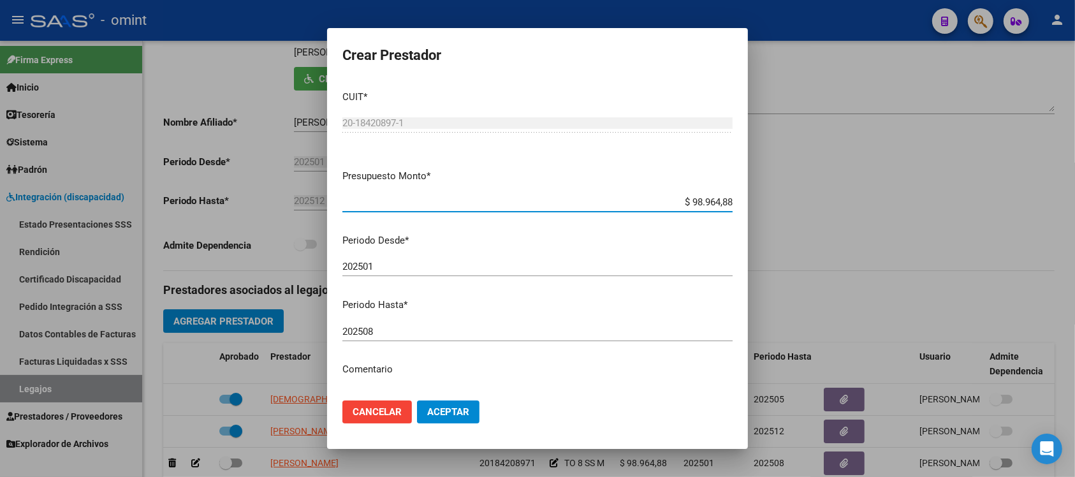
click at [399, 336] on div "202508 Ingresar el periodo" at bounding box center [538, 331] width 390 height 19
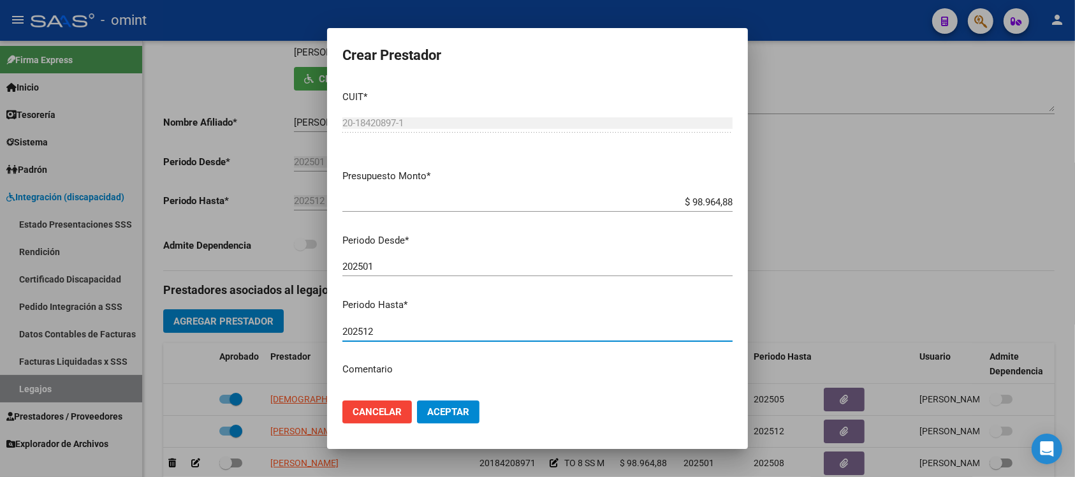
type input "202512"
click at [417, 401] on button "Aceptar" at bounding box center [448, 412] width 63 height 23
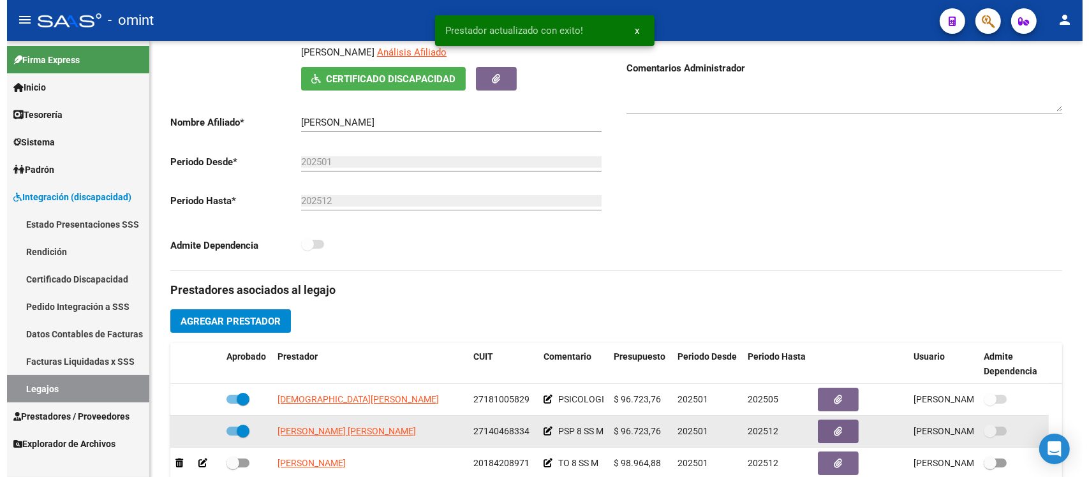
scroll to position [240, 0]
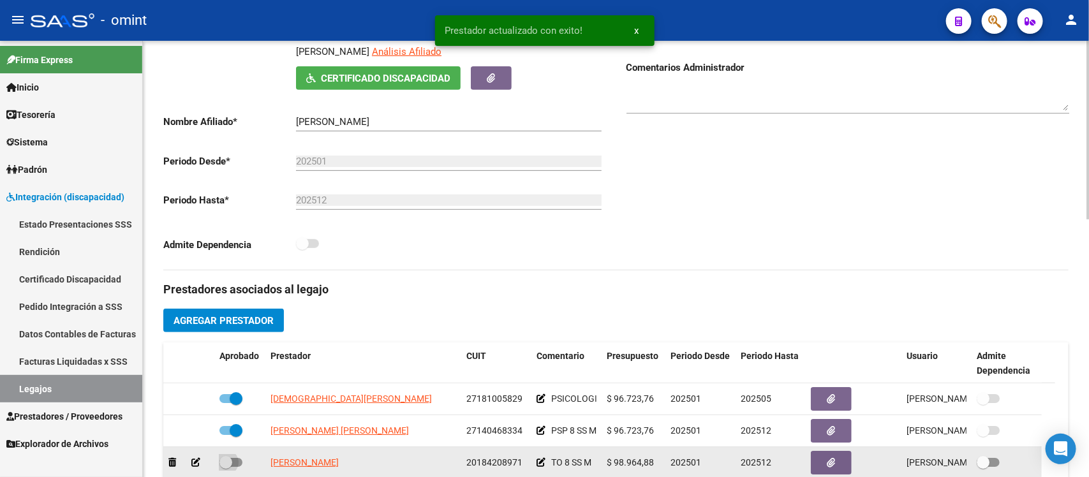
click at [225, 458] on span at bounding box center [225, 462] width 13 height 13
click at [225, 467] on input "checkbox" at bounding box center [225, 467] width 1 height 1
checkbox input "true"
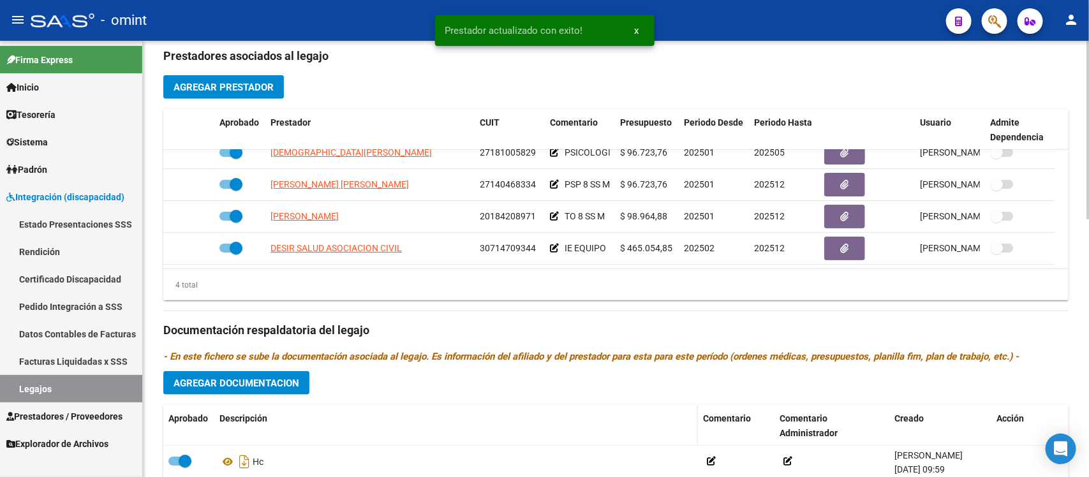
scroll to position [479, 0]
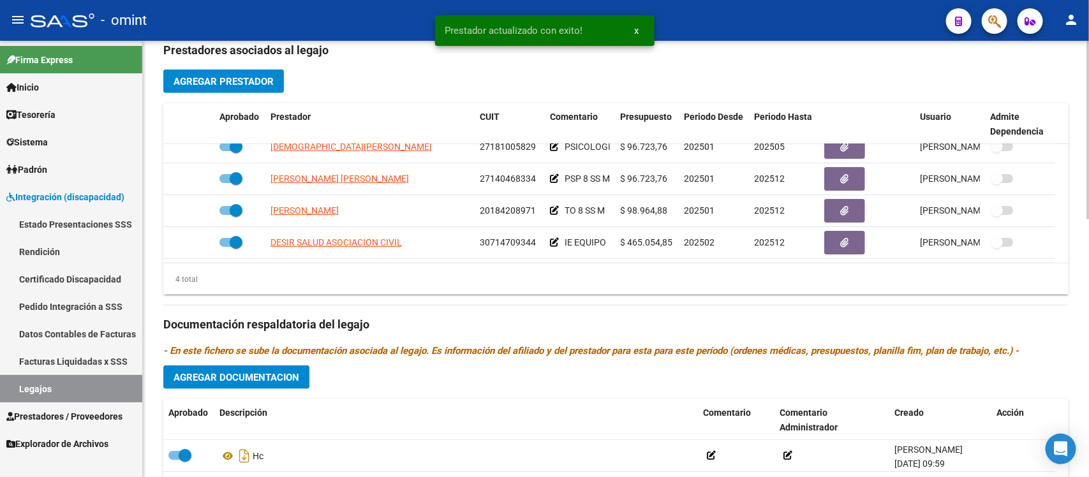
click at [217, 366] on button "Agregar Documentacion" at bounding box center [236, 378] width 146 height 24
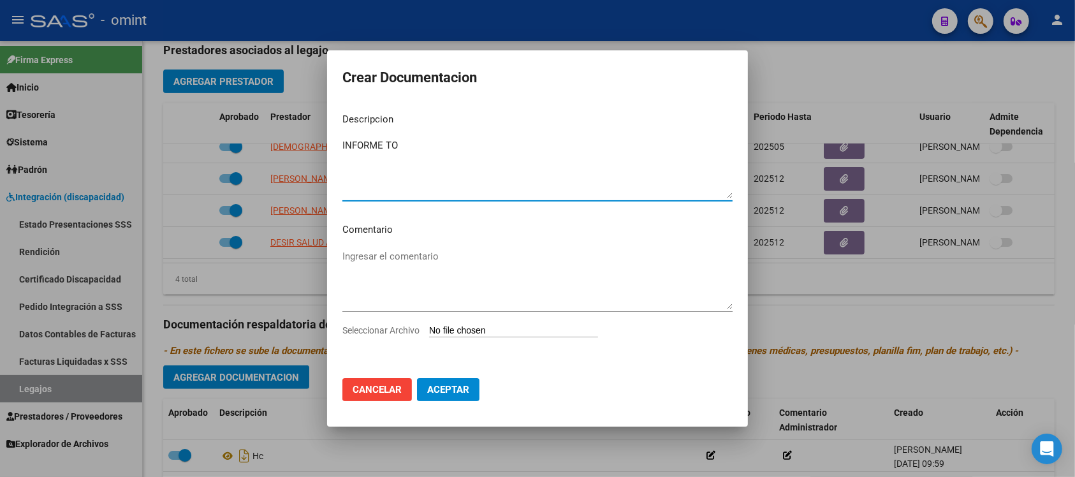
type textarea "INFORME TO"
click at [450, 330] on input "Seleccionar Archivo" at bounding box center [513, 331] width 169 height 12
type input "C:\fakepath\informe to.pdf"
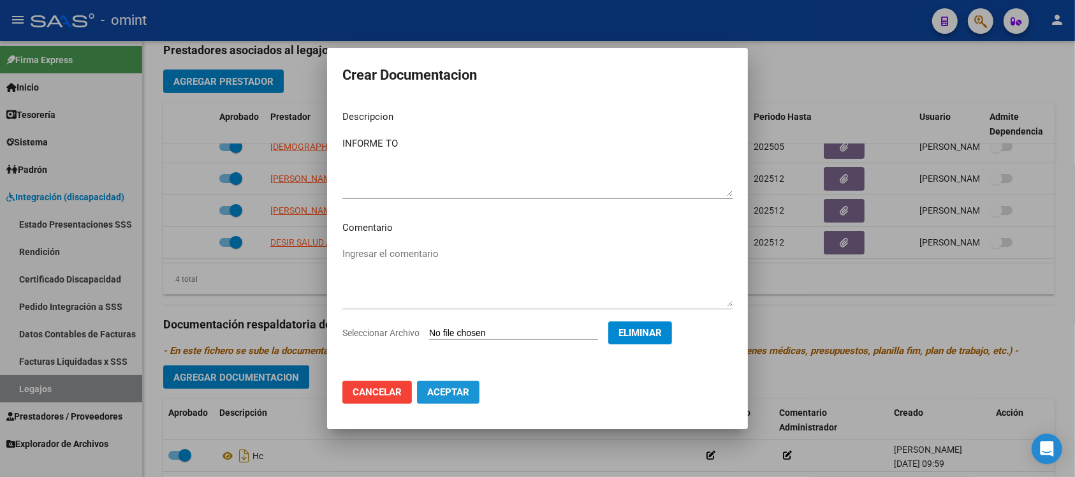
click at [456, 400] on button "Aceptar" at bounding box center [448, 392] width 63 height 23
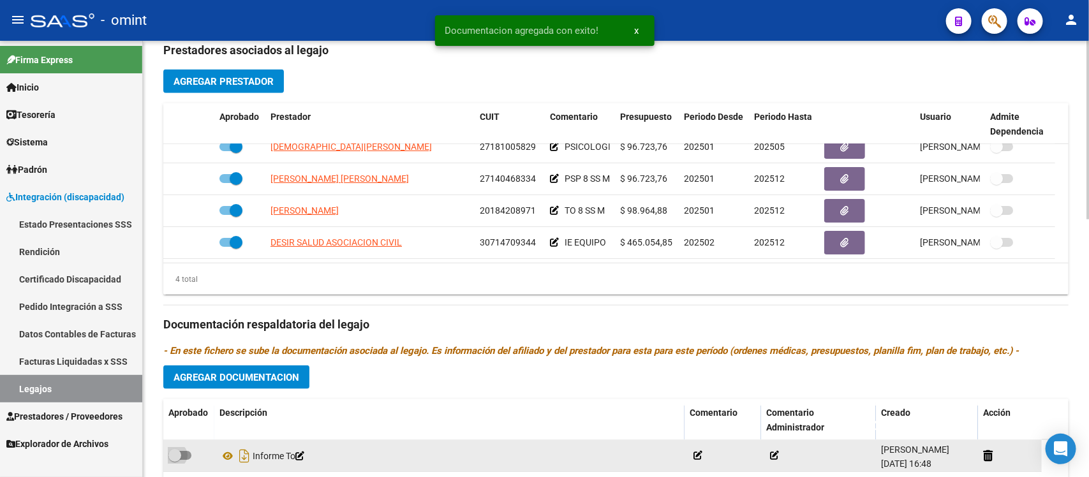
click at [180, 458] on span at bounding box center [174, 455] width 13 height 13
click at [175, 460] on input "checkbox" at bounding box center [174, 460] width 1 height 1
checkbox input "true"
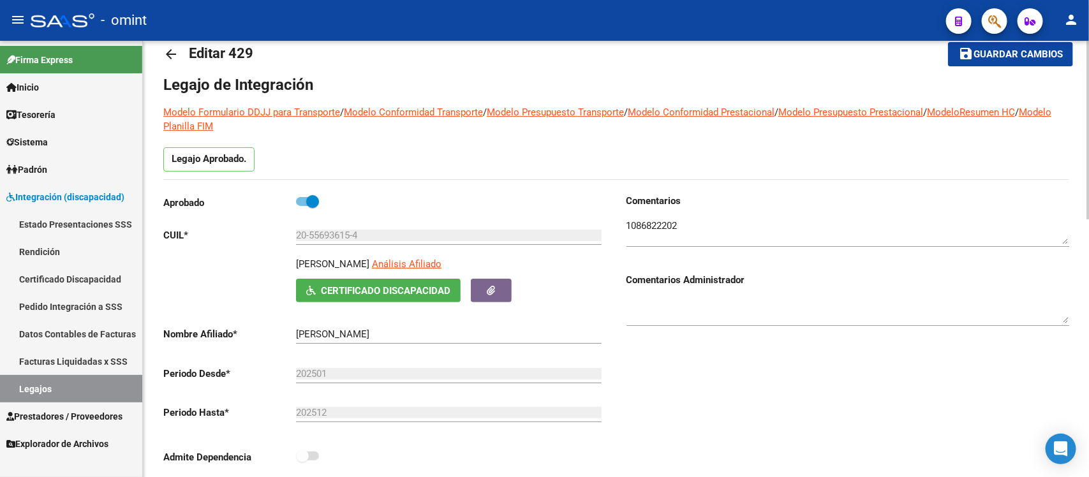
scroll to position [0, 0]
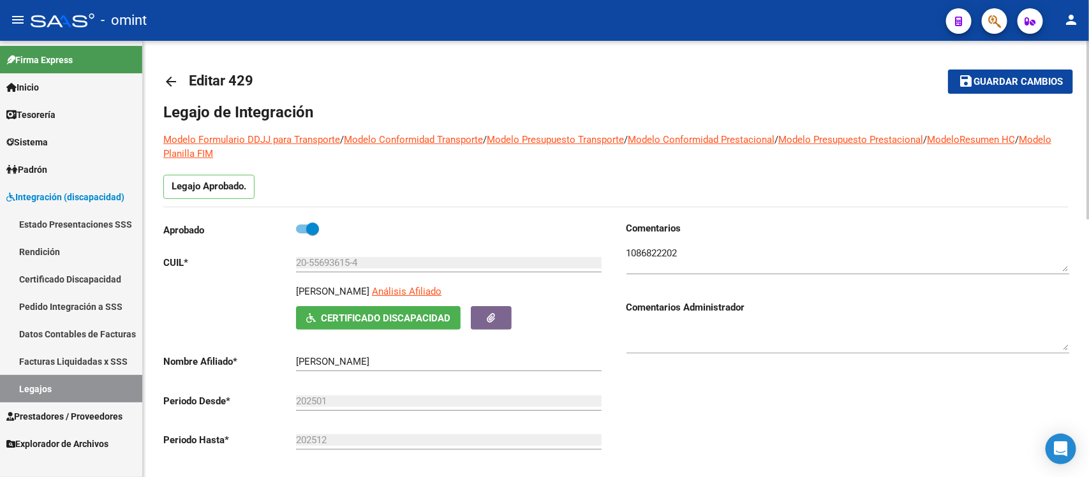
click at [170, 78] on mat-icon "arrow_back" at bounding box center [170, 81] width 15 height 15
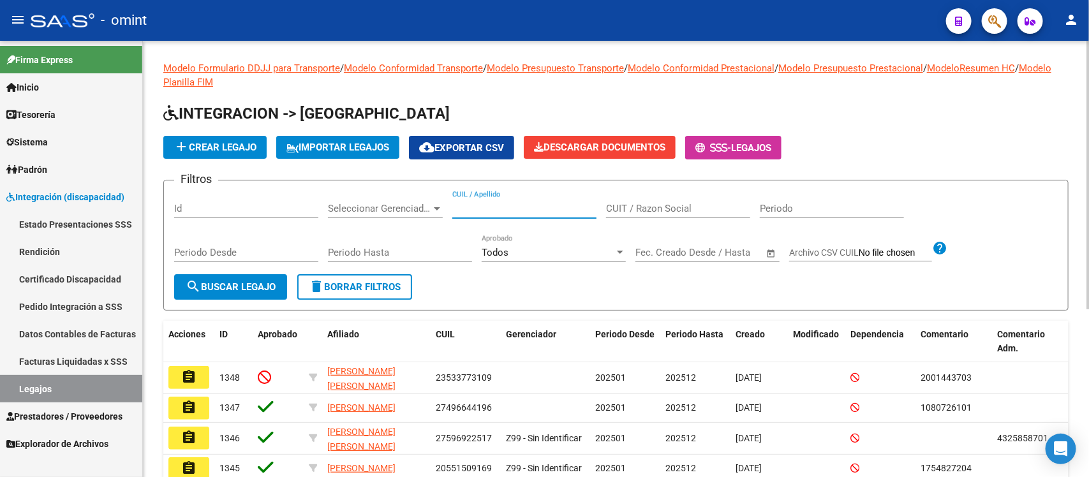
click at [511, 209] on input "CUIL / Apellido" at bounding box center [524, 208] width 144 height 11
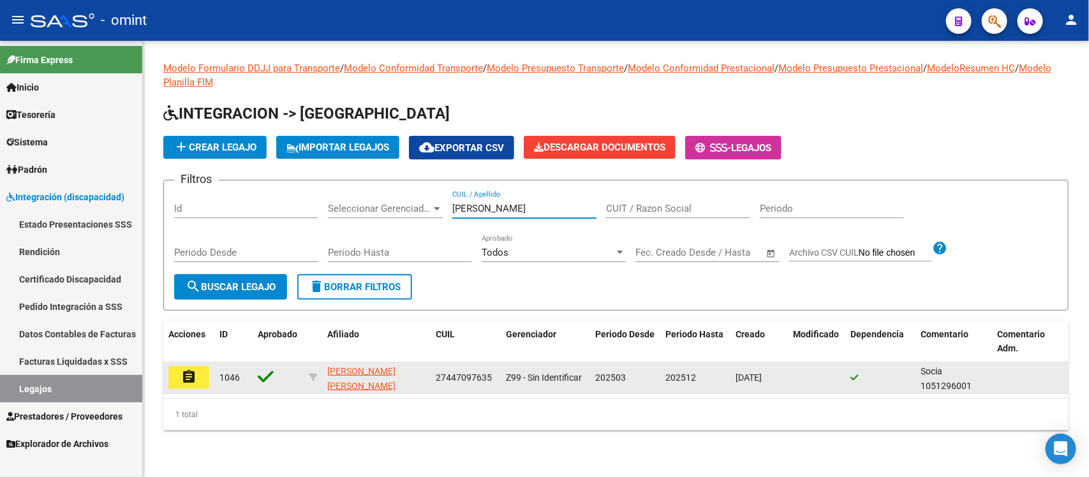
type input "[PERSON_NAME]"
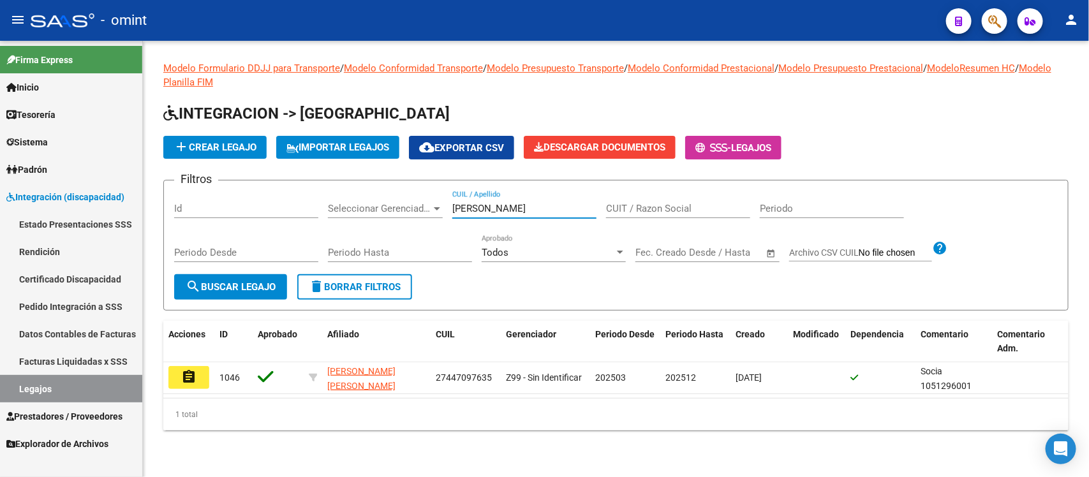
click at [189, 375] on mat-icon "assignment" at bounding box center [188, 376] width 15 height 15
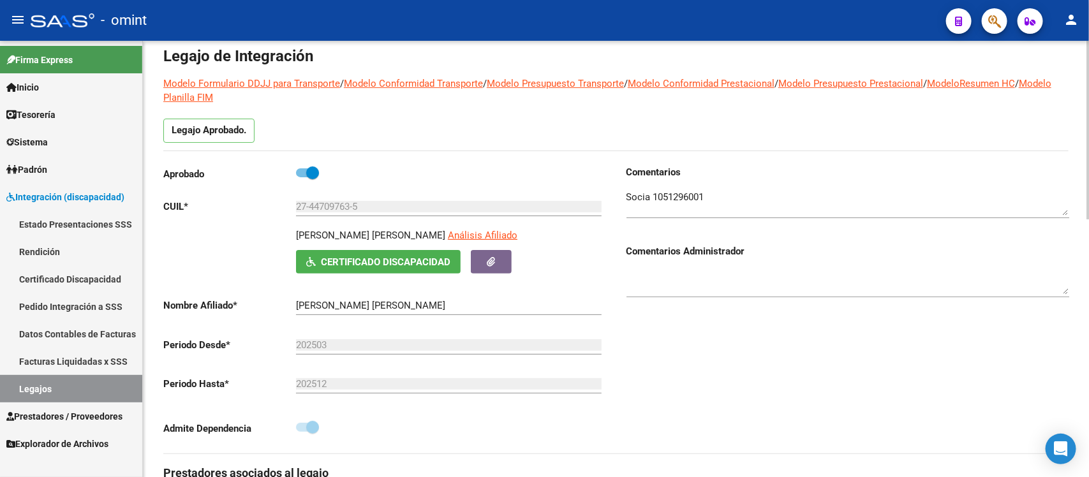
scroll to position [319, 0]
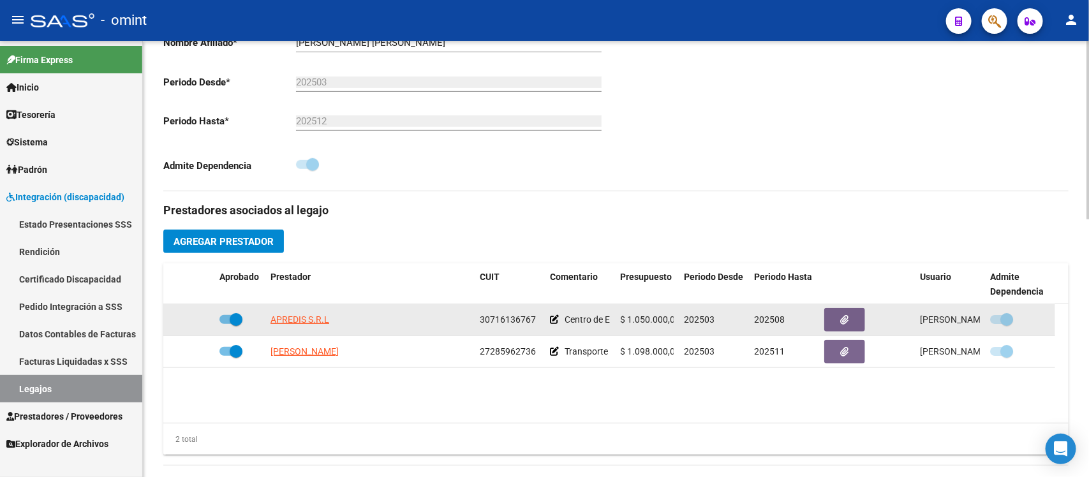
click at [240, 323] on span at bounding box center [236, 319] width 13 height 13
click at [226, 324] on input "checkbox" at bounding box center [225, 324] width 1 height 1
checkbox input "false"
click at [195, 319] on icon at bounding box center [195, 319] width 9 height 9
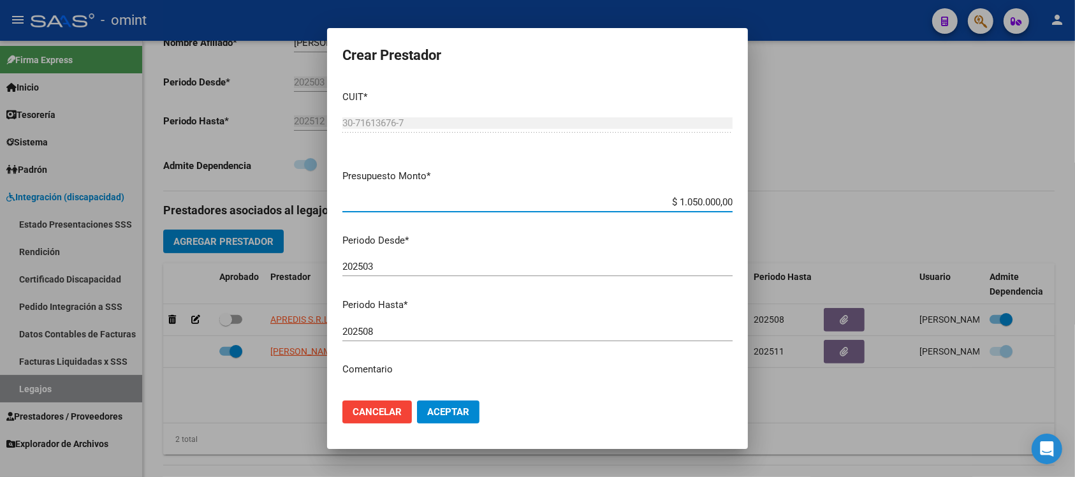
click at [408, 332] on input "202508" at bounding box center [538, 331] width 390 height 11
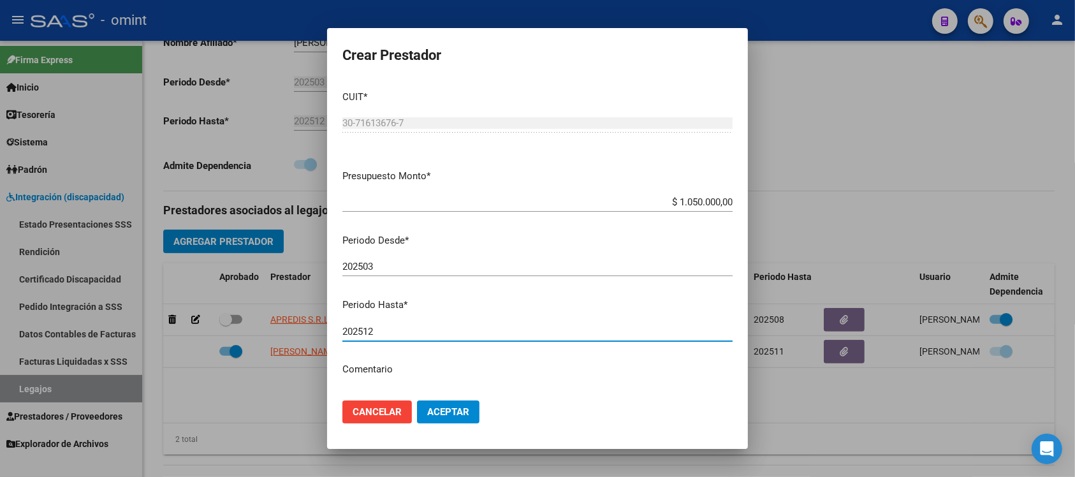
type input "202512"
click at [417, 401] on button "Aceptar" at bounding box center [448, 412] width 63 height 23
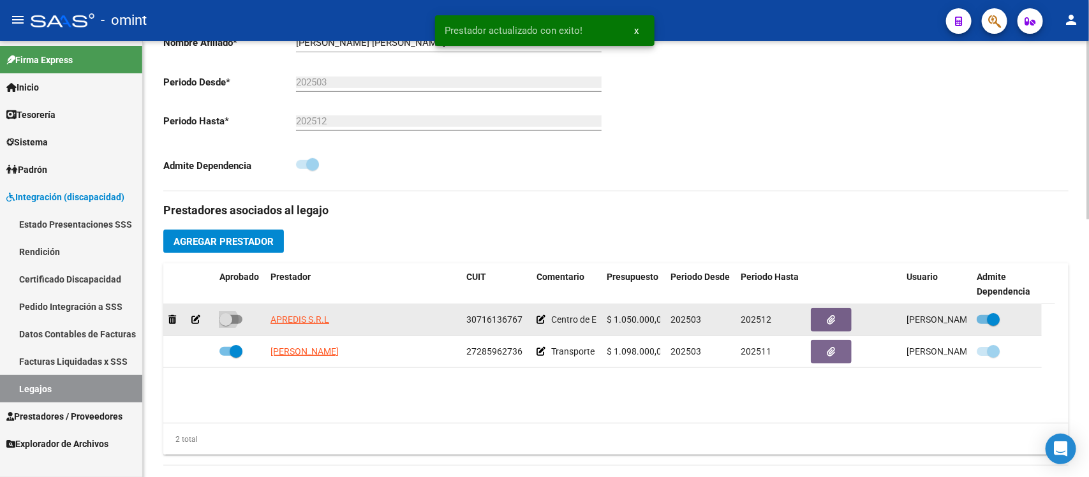
click at [221, 318] on span at bounding box center [225, 319] width 13 height 13
click at [225, 324] on input "checkbox" at bounding box center [225, 324] width 1 height 1
checkbox input "true"
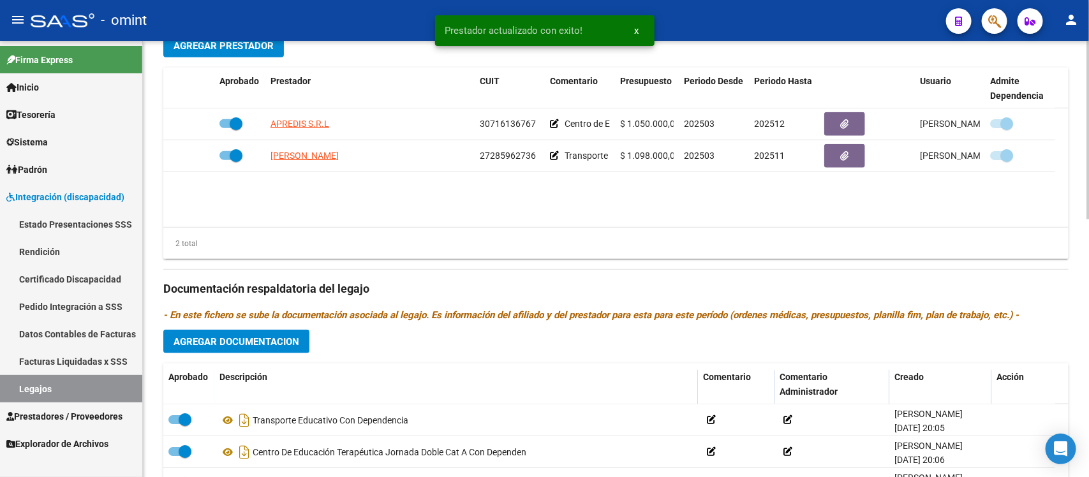
scroll to position [558, 0]
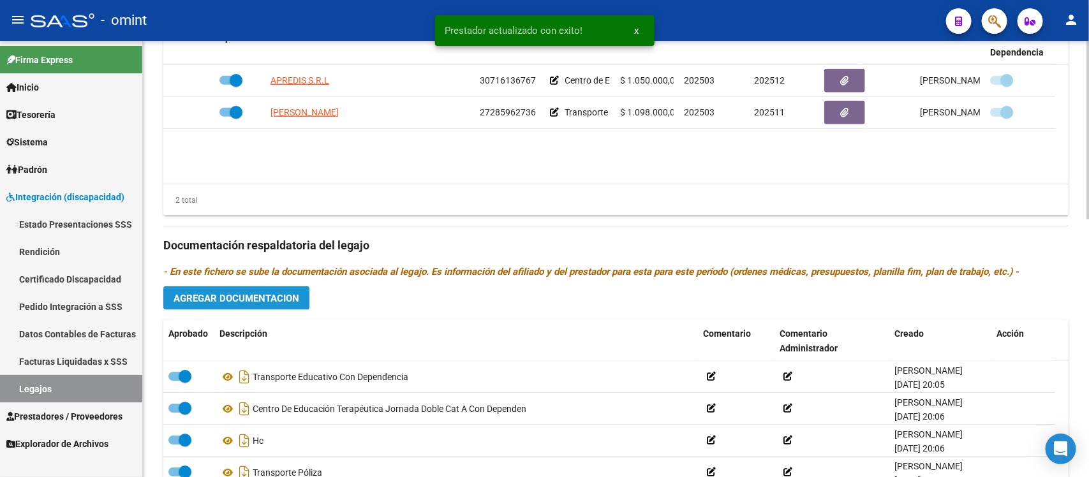
click at [260, 302] on span "Agregar Documentacion" at bounding box center [237, 298] width 126 height 11
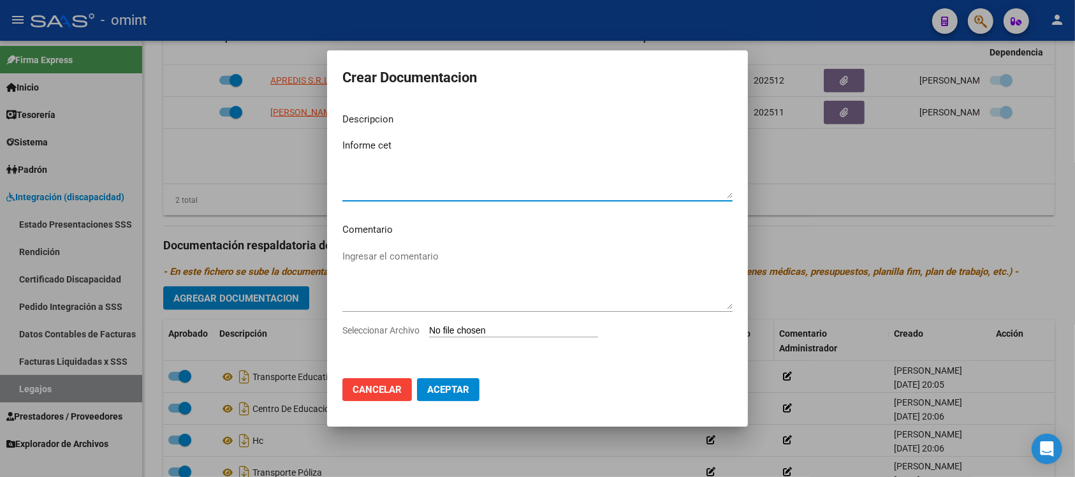
type textarea "Informe cet"
click at [515, 326] on input "Seleccionar Archivo" at bounding box center [513, 331] width 169 height 12
click at [485, 325] on input "Seleccionar Archivo" at bounding box center [513, 331] width 169 height 12
type input "C:\fakepath\1051296001_25090304290_inf-seg-eval-sem.jpeg"
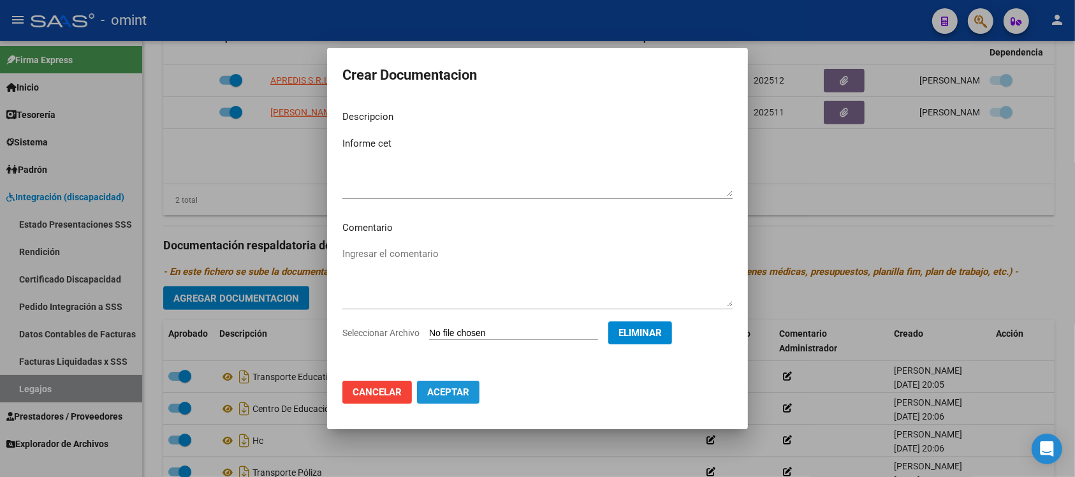
drag, startPoint x: 454, startPoint y: 388, endPoint x: 236, endPoint y: 413, distance: 218.9
click at [455, 388] on span "Aceptar" at bounding box center [448, 392] width 42 height 11
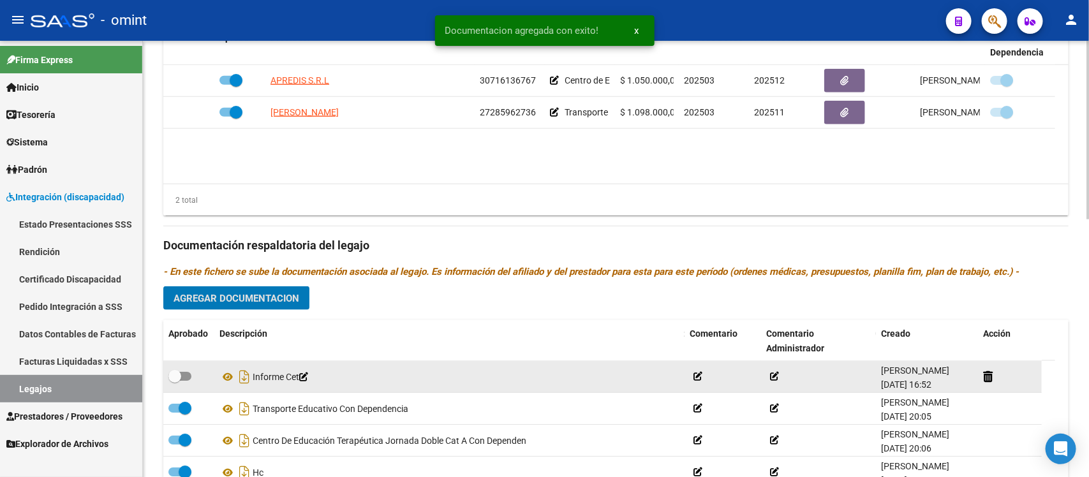
click at [173, 376] on span at bounding box center [174, 376] width 13 height 13
click at [174, 381] on input "checkbox" at bounding box center [174, 381] width 1 height 1
checkbox input "true"
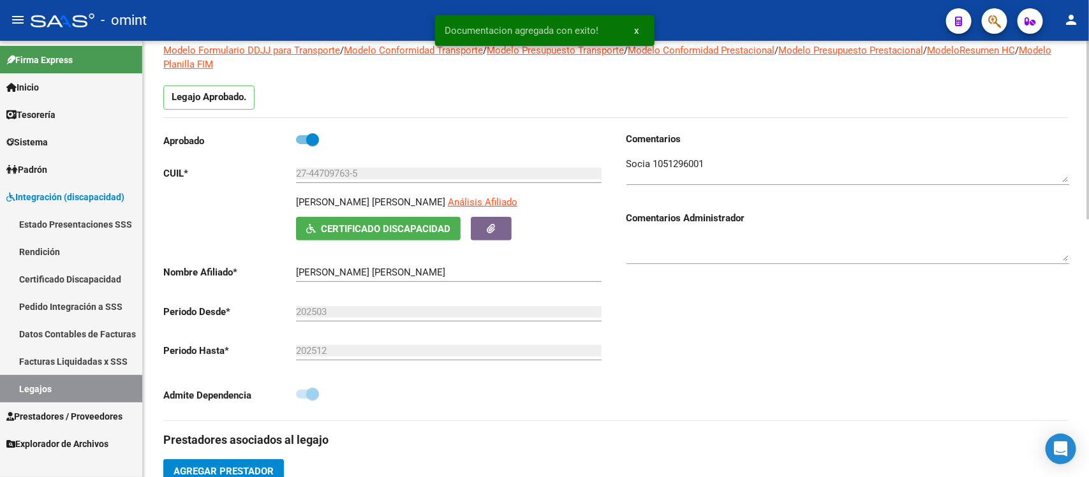
scroll to position [0, 0]
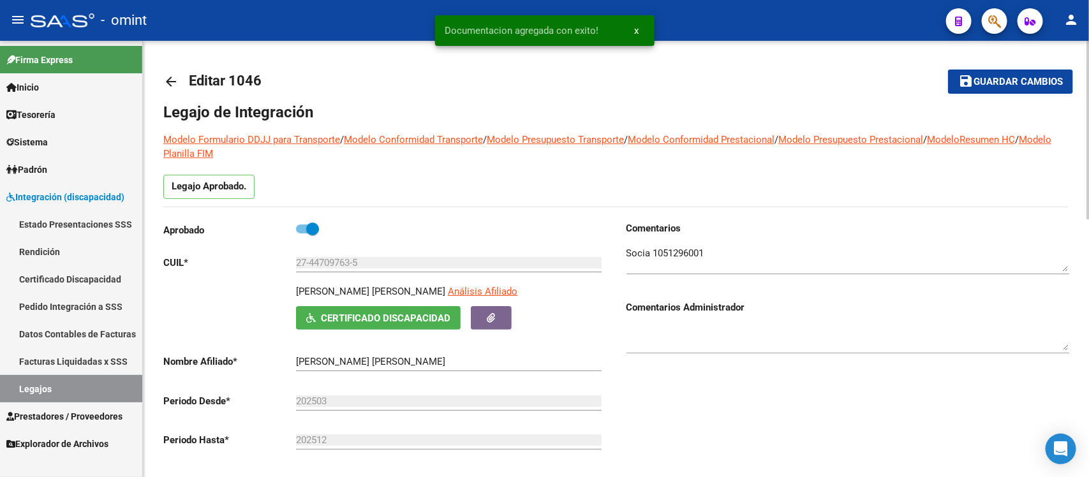
click at [172, 82] on mat-icon "arrow_back" at bounding box center [170, 81] width 15 height 15
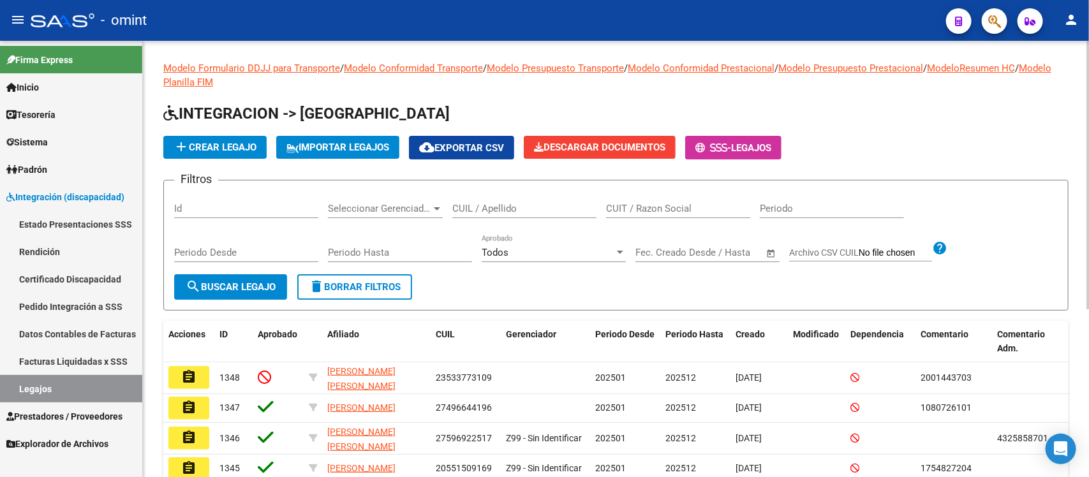
click at [492, 211] on input "CUIL / Apellido" at bounding box center [524, 208] width 144 height 11
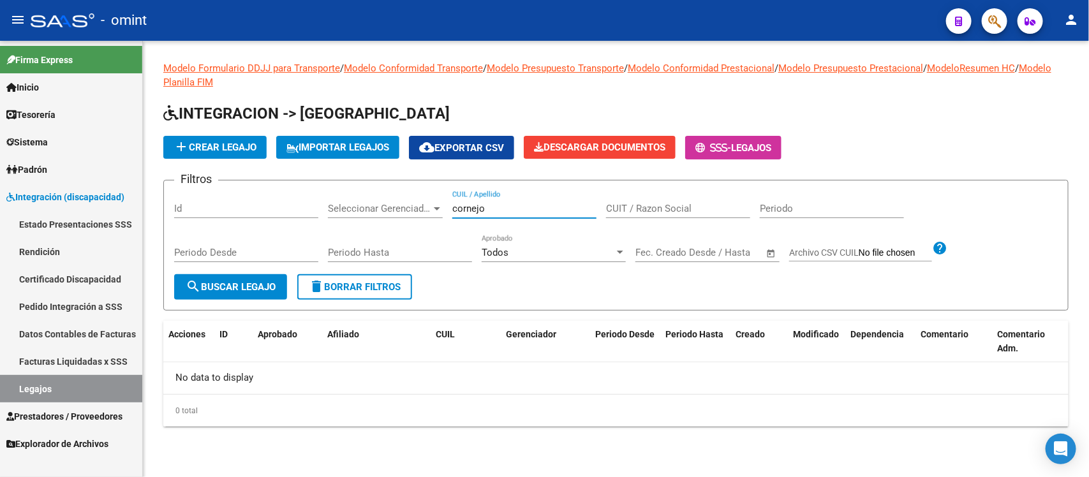
type input "cornejo"
